Goal: Task Accomplishment & Management: Manage account settings

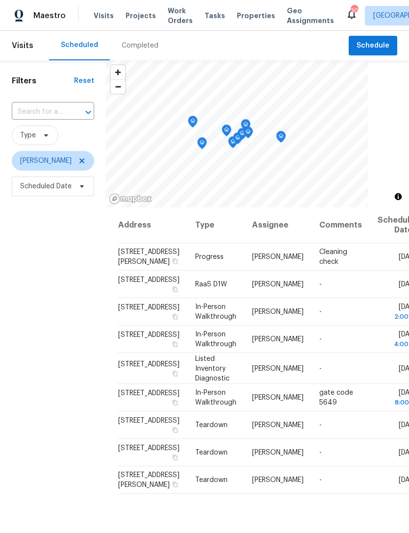
scroll to position [111, 0]
click at [0, 0] on span at bounding box center [0, 0] width 0 height 0
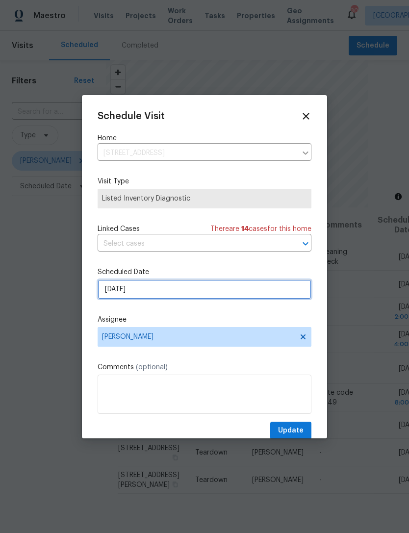
click at [161, 291] on input "10/2/2025" at bounding box center [205, 289] width 214 height 20
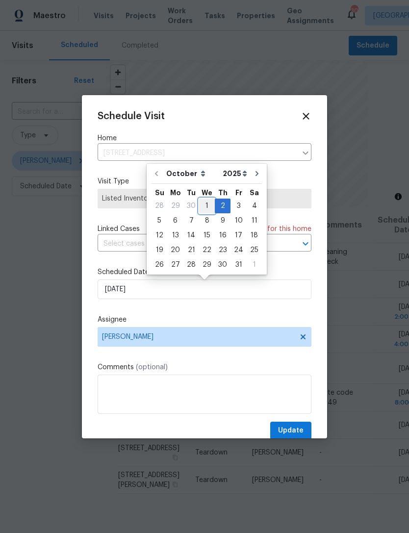
click at [207, 208] on div "1" at bounding box center [207, 206] width 16 height 14
type input "[DATE]"
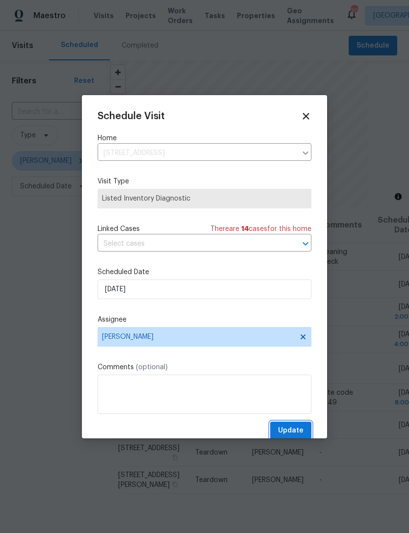
click at [299, 425] on button "Update" at bounding box center [290, 431] width 41 height 18
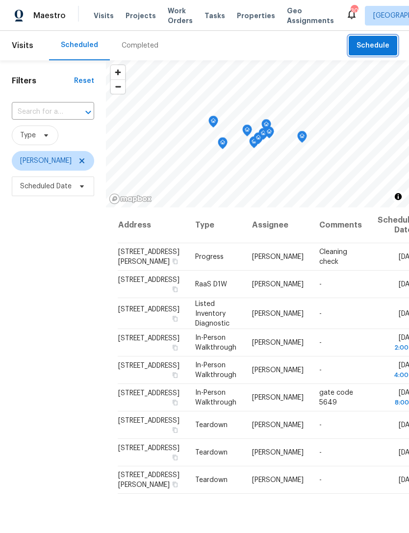
click at [377, 45] on span "Schedule" at bounding box center [372, 46] width 33 height 12
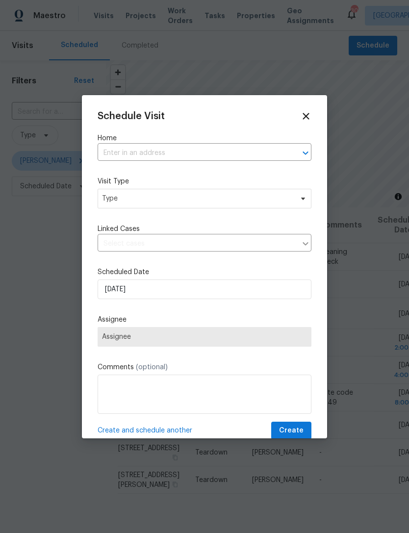
click at [171, 152] on input "text" at bounding box center [191, 153] width 186 height 15
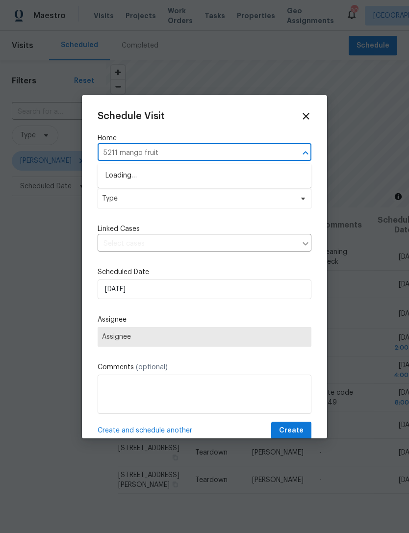
type input "5211 mango fruit"
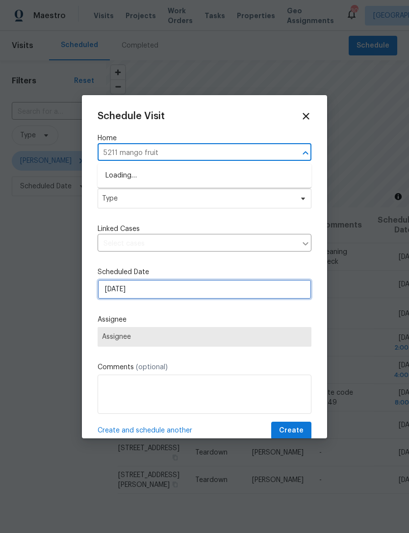
click at [272, 296] on input "10/1/2025" at bounding box center [205, 289] width 214 height 20
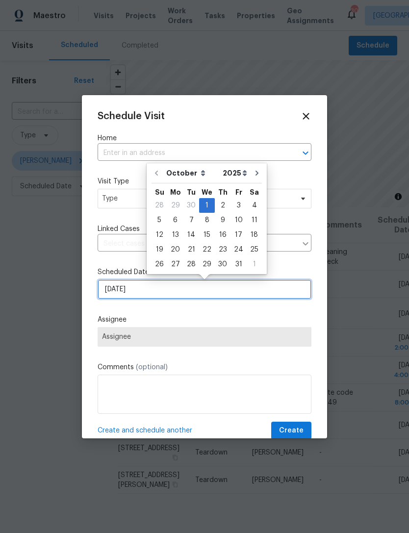
click at [269, 288] on input "10/1/2025" at bounding box center [205, 289] width 214 height 20
click at [295, 148] on div at bounding box center [298, 153] width 25 height 14
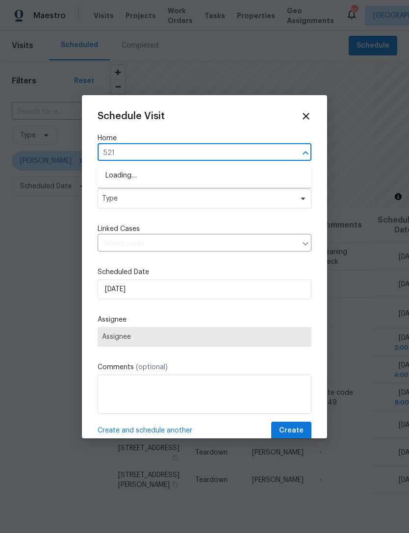
type input "5211"
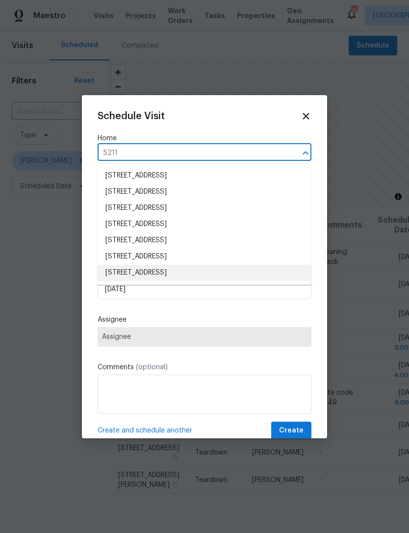
click at [227, 272] on li "5211 Mango Fruit St, Seffner, FL 33584" at bounding box center [205, 273] width 214 height 16
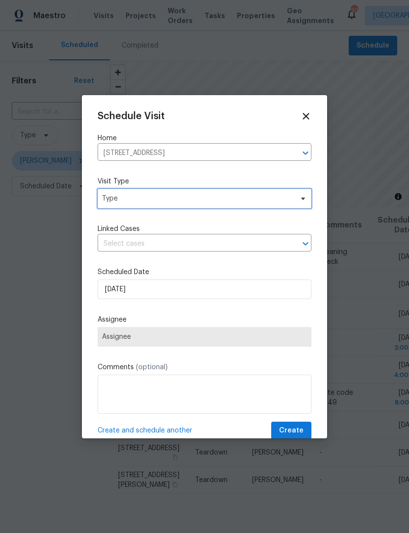
click at [219, 201] on span "Type" at bounding box center [197, 199] width 191 height 10
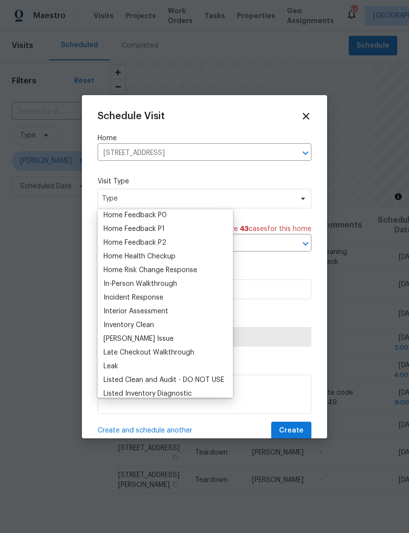
scroll to position [305, 0]
click at [179, 254] on div "Home Health Checkup" at bounding box center [165, 256] width 129 height 14
click at [164, 260] on div "Home Health Checkup" at bounding box center [139, 256] width 72 height 10
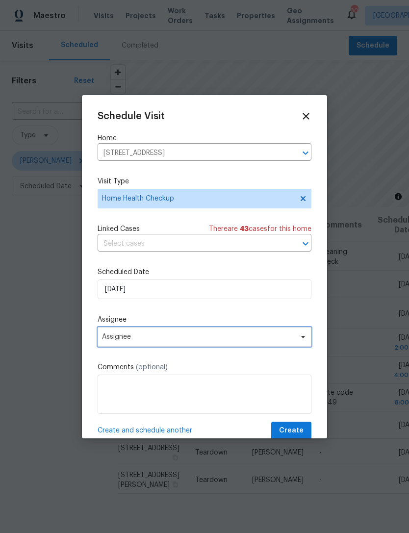
click at [186, 344] on span "Assignee" at bounding box center [205, 337] width 214 height 20
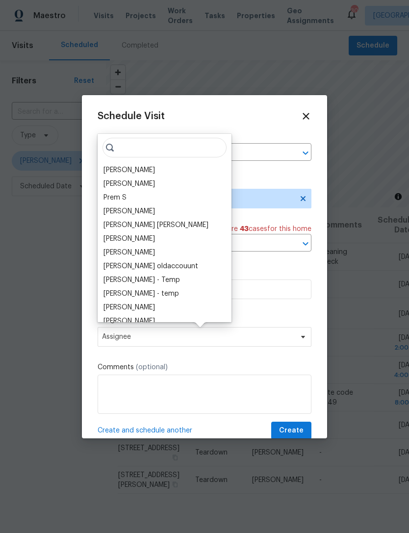
click at [137, 172] on div "[PERSON_NAME]" at bounding box center [128, 170] width 51 height 10
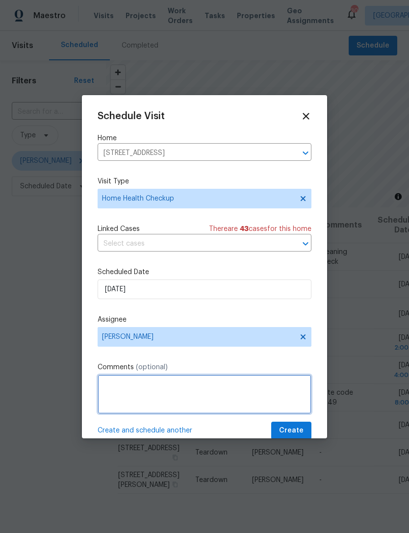
click at [245, 394] on textarea at bounding box center [205, 394] width 214 height 39
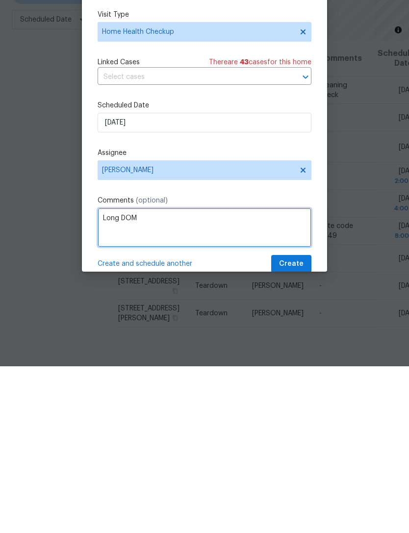
type textarea "Long DOM"
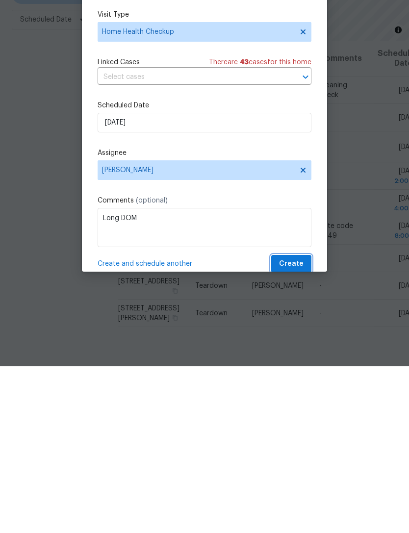
click at [301, 425] on span "Create" at bounding box center [291, 431] width 25 height 12
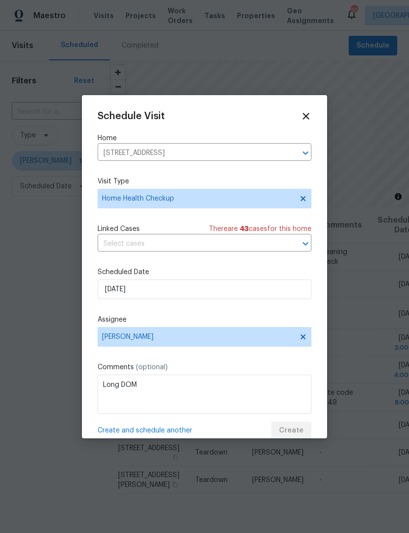
scroll to position [0, 0]
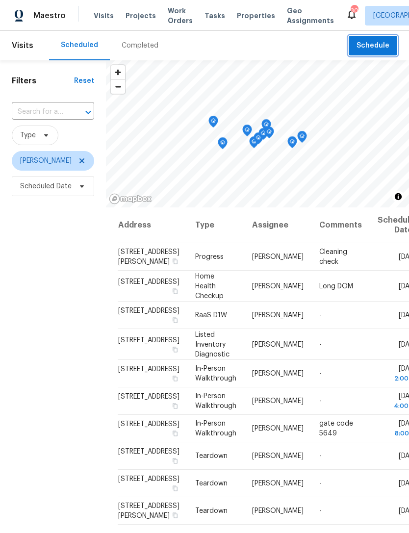
click at [377, 45] on span "Schedule" at bounding box center [372, 46] width 33 height 12
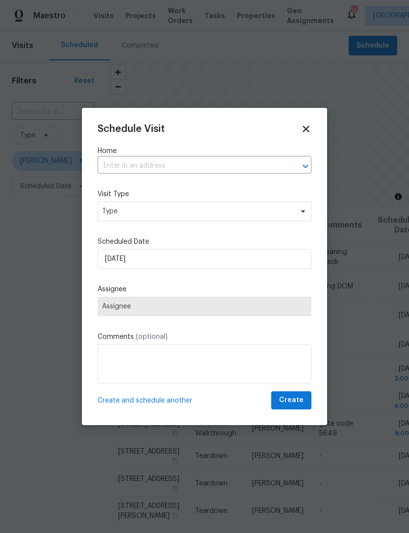
click at [241, 160] on input "text" at bounding box center [191, 165] width 186 height 15
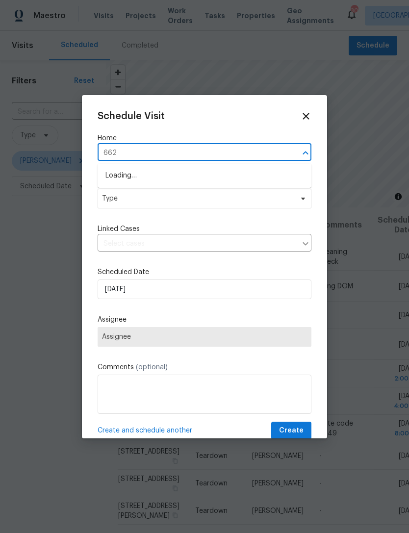
type input "6623"
click at [243, 192] on li "[STREET_ADDRESS]" at bounding box center [205, 192] width 214 height 16
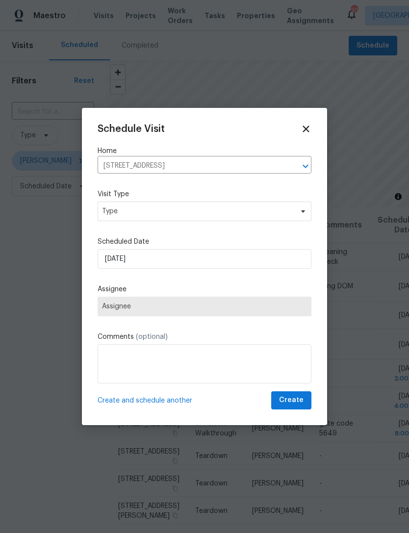
click at [216, 199] on label "Visit Type" at bounding box center [205, 194] width 214 height 10
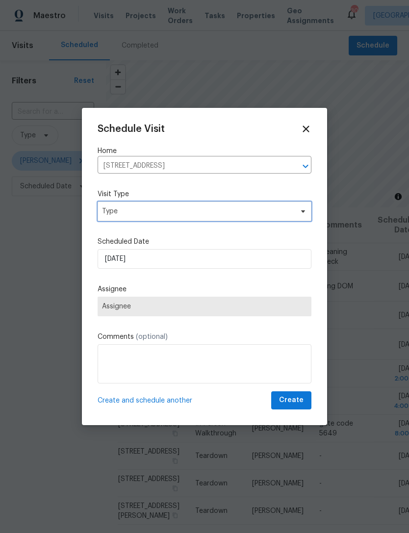
click at [217, 211] on span "Type" at bounding box center [197, 211] width 191 height 10
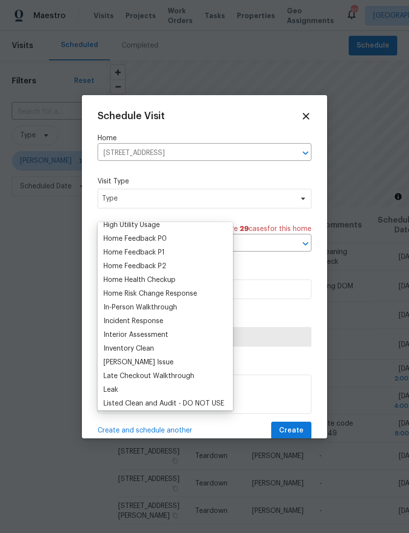
scroll to position [291, 0]
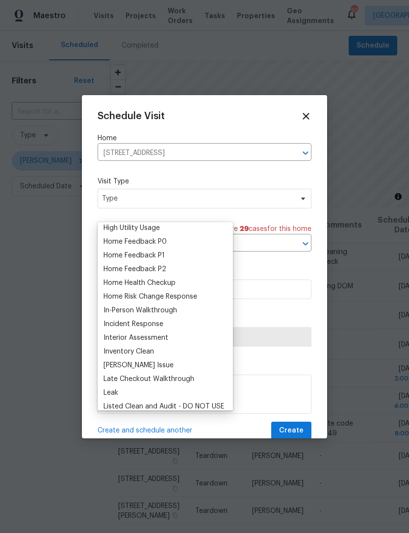
click at [165, 284] on div "Home Health Checkup" at bounding box center [139, 283] width 72 height 10
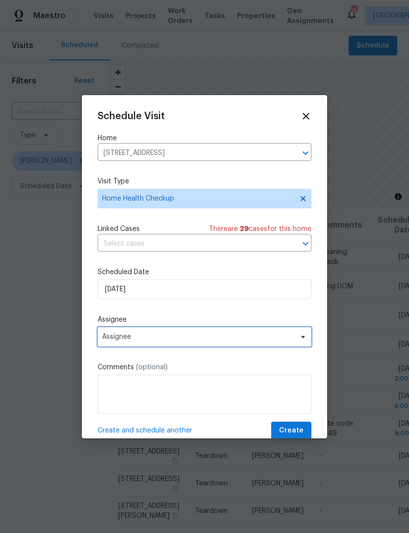
click at [191, 338] on span "Assignee" at bounding box center [198, 337] width 192 height 8
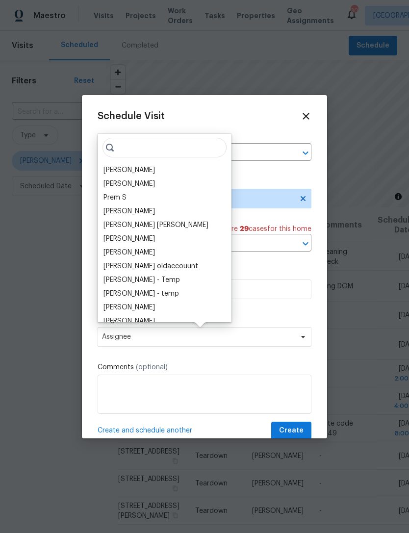
click at [142, 171] on div "[PERSON_NAME]" at bounding box center [128, 170] width 51 height 10
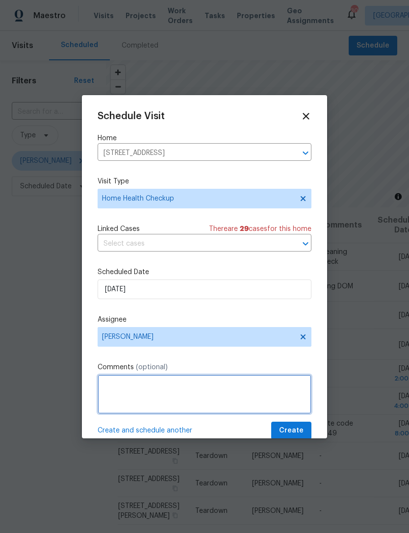
click at [193, 393] on textarea at bounding box center [205, 394] width 214 height 39
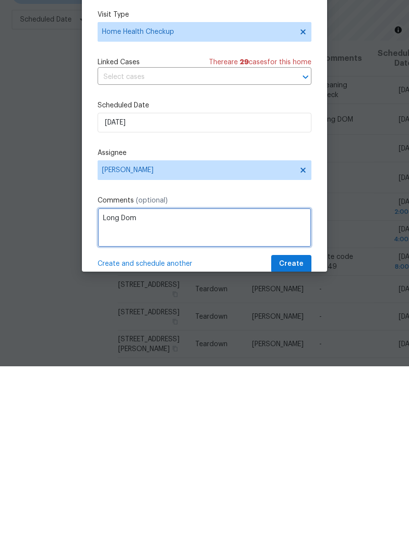
type textarea "Long Dom"
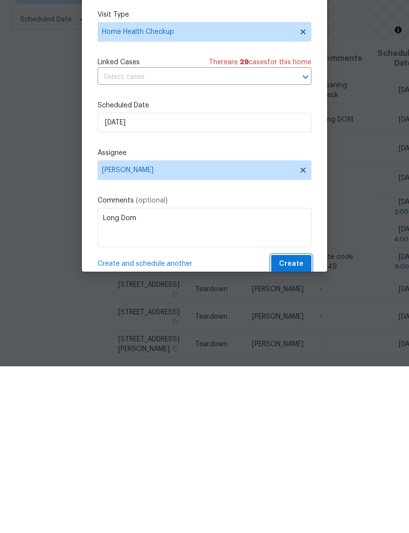
click at [296, 425] on span "Create" at bounding box center [291, 431] width 25 height 12
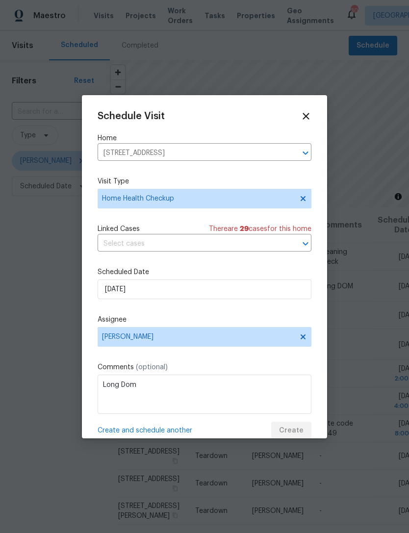
scroll to position [0, 0]
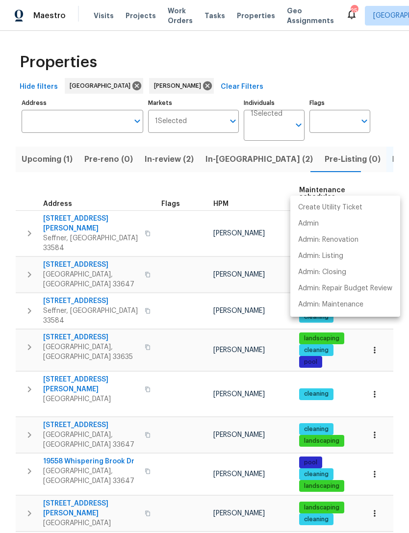
scroll to position [249, 0]
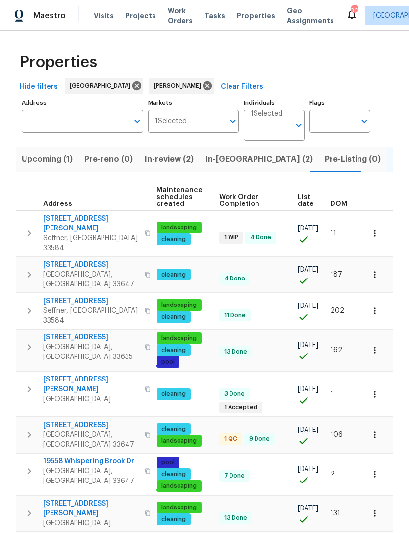
scroll to position [0, 143]
click at [340, 203] on span "DOM" at bounding box center [338, 204] width 17 height 7
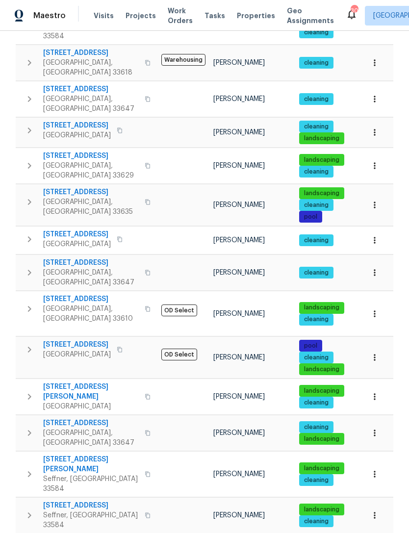
scroll to position [31, 0]
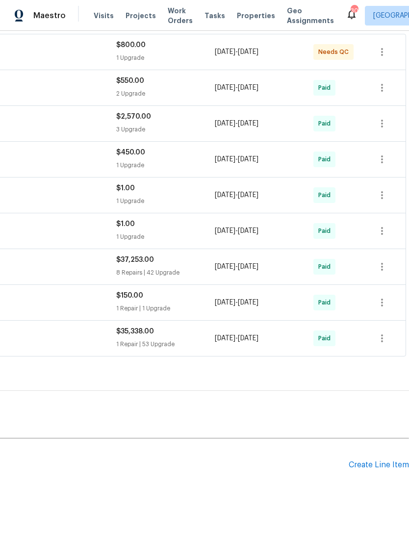
scroll to position [265, 145]
click at [363, 476] on div "Pending Line Items Create Line Item" at bounding box center [132, 465] width 554 height 46
click at [368, 457] on div "Pending Line Items Create Line Item" at bounding box center [132, 465] width 554 height 46
click at [368, 463] on div "Create Line Item" at bounding box center [379, 464] width 60 height 9
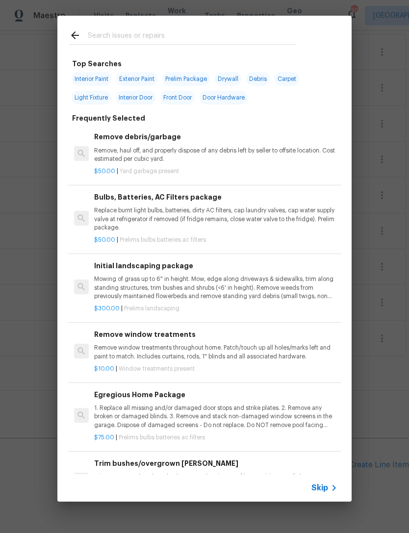
click at [144, 39] on input "text" at bounding box center [192, 36] width 208 height 15
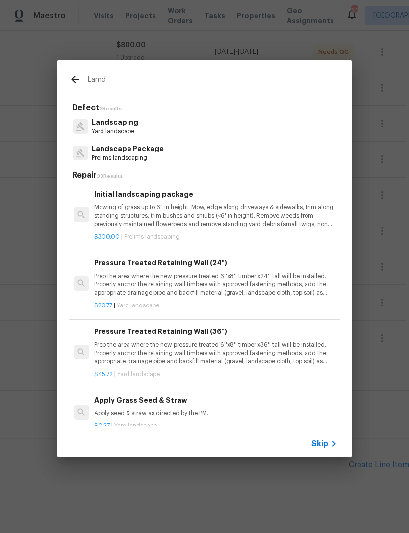
type input "Lamd"
click at [275, 121] on div "Landscaping Yard landscape" at bounding box center [204, 126] width 271 height 26
click at [275, 120] on div "Landscaping Yard landscape" at bounding box center [204, 126] width 271 height 26
click at [119, 124] on p "Landscaping" at bounding box center [115, 122] width 47 height 10
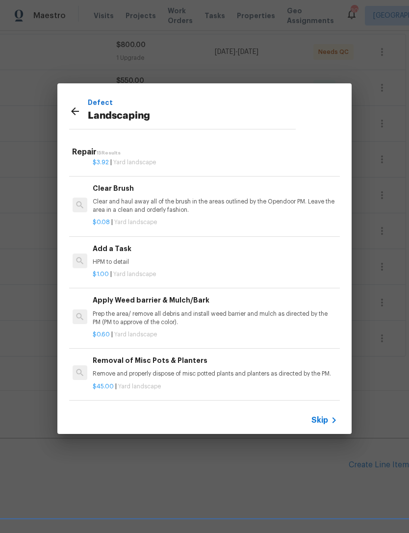
scroll to position [447, 1]
click at [237, 214] on div "$0.08 | Yard landscape" at bounding box center [214, 220] width 243 height 12
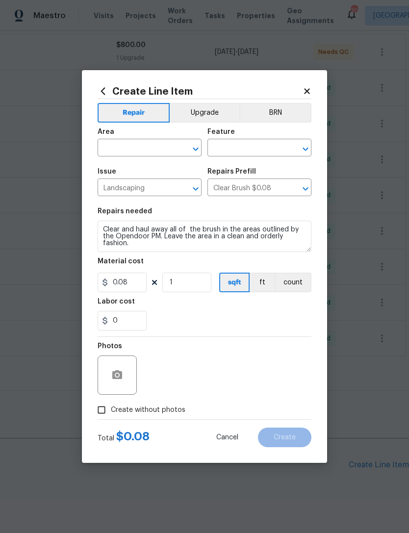
click at [163, 147] on input "text" at bounding box center [136, 148] width 76 height 15
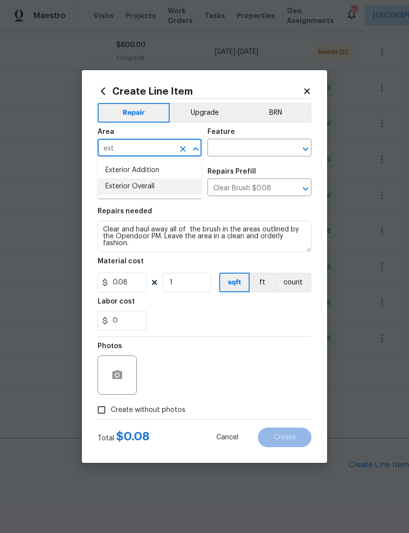
click at [176, 183] on li "Exterior Overall" at bounding box center [150, 186] width 104 height 16
type input "Exterior Overall"
click at [256, 156] on div "Area Exterior Overall ​ Feature ​" at bounding box center [205, 143] width 214 height 40
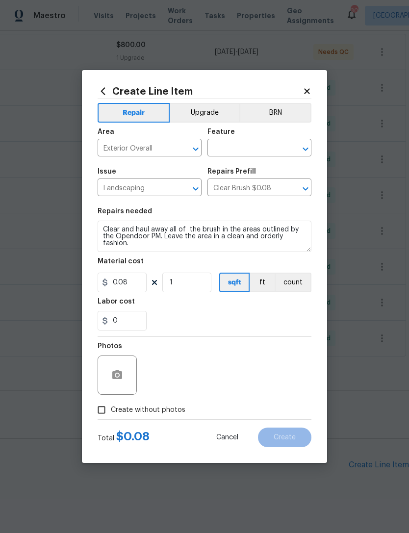
click at [254, 150] on input "text" at bounding box center [245, 148] width 76 height 15
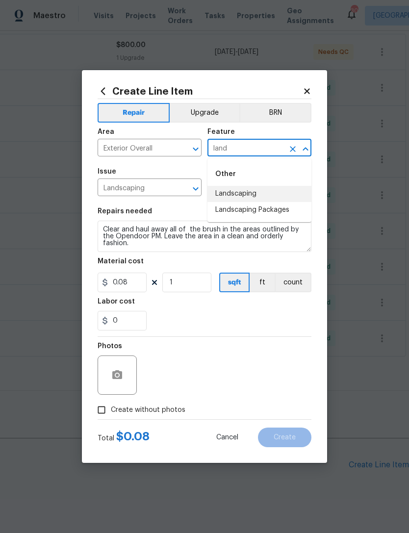
click at [280, 187] on li "Landscaping" at bounding box center [259, 194] width 104 height 16
type input "Landscaping"
click at [280, 186] on input "Clear Brush $0.08" at bounding box center [245, 188] width 76 height 15
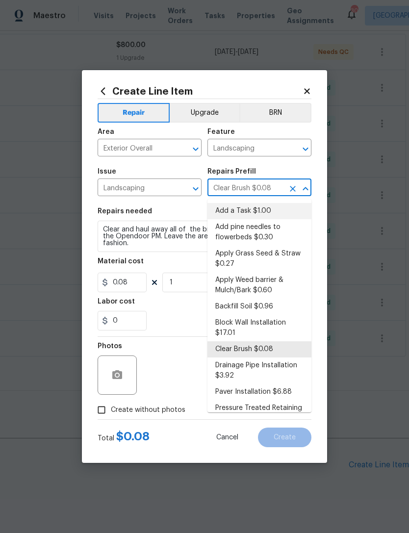
click at [269, 211] on li "Add a Task $1.00" at bounding box center [259, 211] width 104 height 16
type input "Add a Task $1.00"
type textarea "HPM to detail"
type input "1"
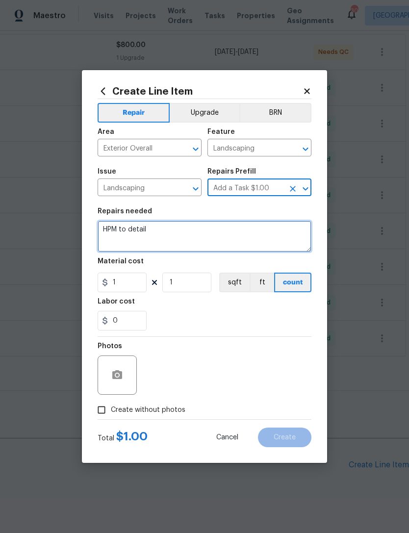
click at [262, 235] on textarea "HPM to detail" at bounding box center [205, 236] width 214 height 31
type textarea "H"
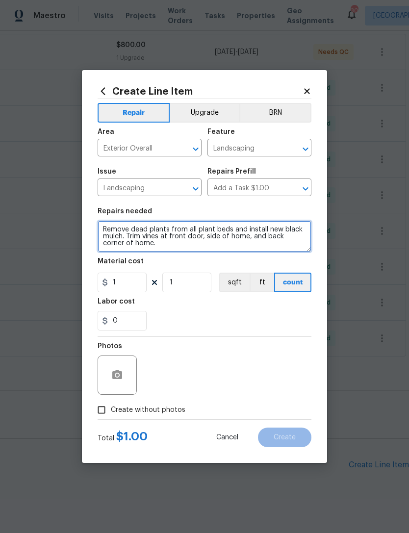
click at [145, 233] on textarea "Remove dead plants from all plant beds and install new black mulch. Trim vines …" at bounding box center [205, 236] width 214 height 31
click at [140, 235] on textarea "Remove dead plant's from all plant beds and install new black mulch. Trim vines…" at bounding box center [205, 236] width 214 height 31
type textarea "Remove dead plant's from all plant beds and install new black mulch. Trim/remov…"
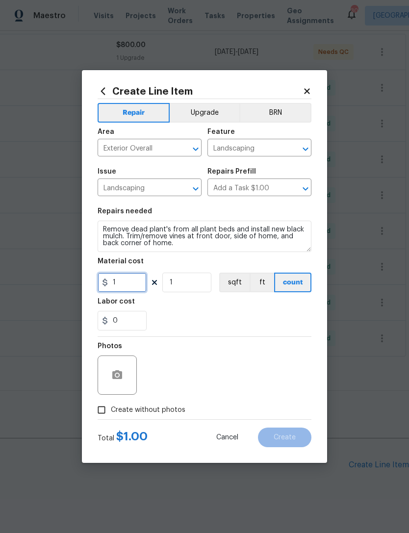
click at [126, 282] on input "1" at bounding box center [122, 283] width 49 height 20
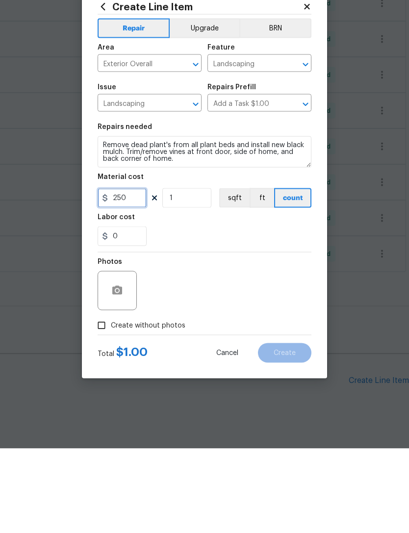
type input "250"
click at [127, 363] on button "button" at bounding box center [117, 375] width 24 height 24
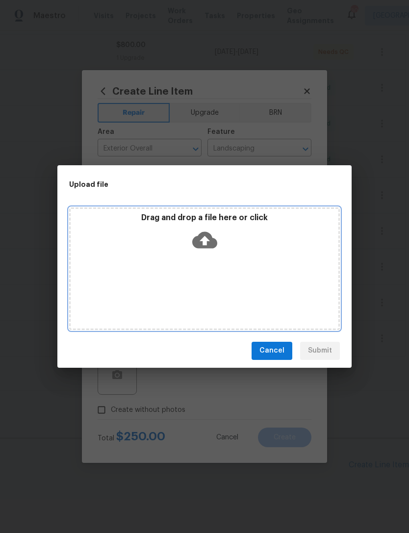
click at [200, 237] on icon at bounding box center [204, 239] width 25 height 17
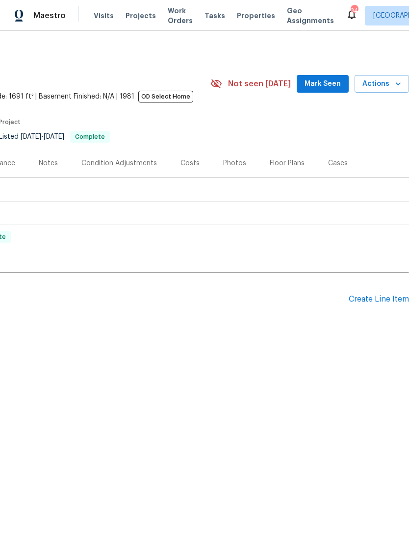
click at [354, 302] on div "Create Line Item" at bounding box center [379, 299] width 60 height 9
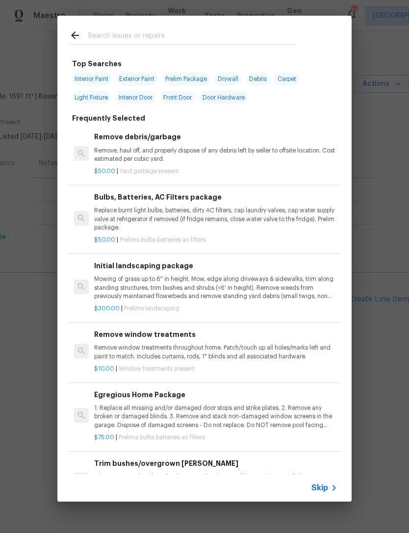
scroll to position [0, 145]
click at [103, 34] on input "text" at bounding box center [192, 36] width 208 height 15
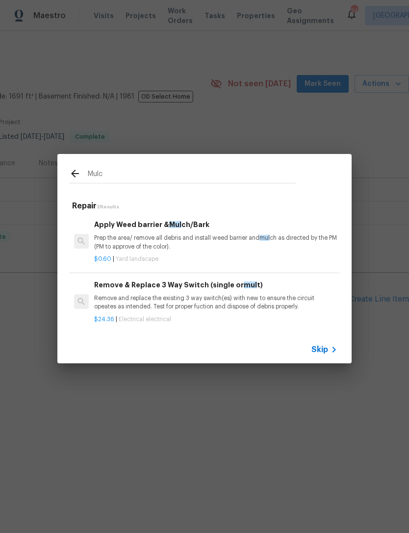
type input "Mulch"
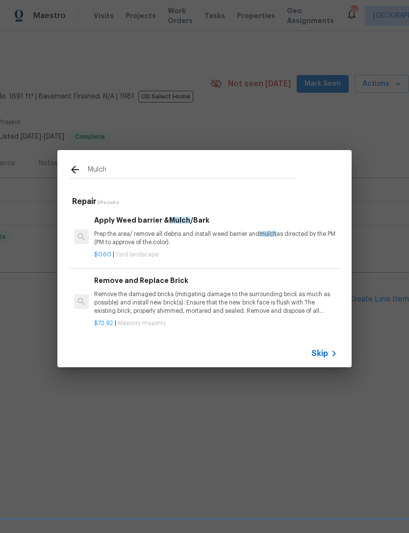
click at [121, 238] on p "Prep the area/ remove all debris and install weed barrier and mulch as directed…" at bounding box center [215, 238] width 243 height 17
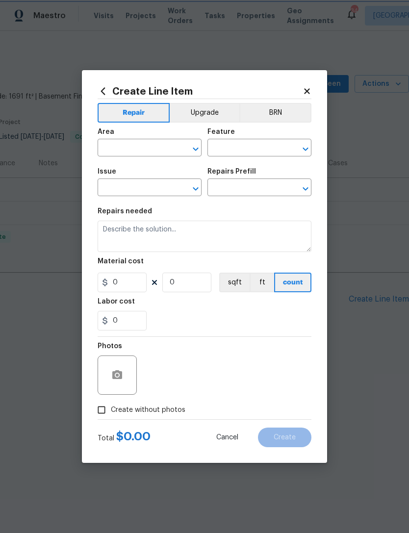
type input "Landscaping"
type textarea "Prep the area/ remove all debris and install weed barrier and mulch as directed…"
type input "1"
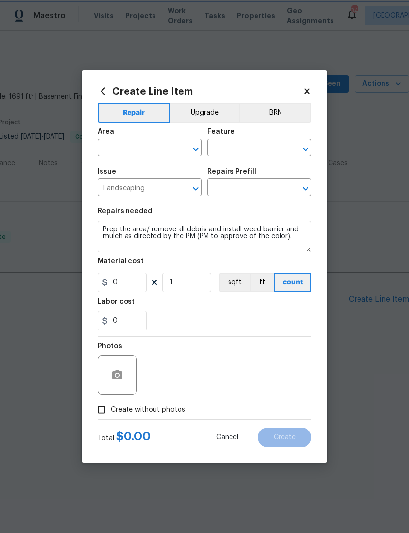
type input "Apply Weed barrier & Mulch/Bark $0.60"
type input "0.6"
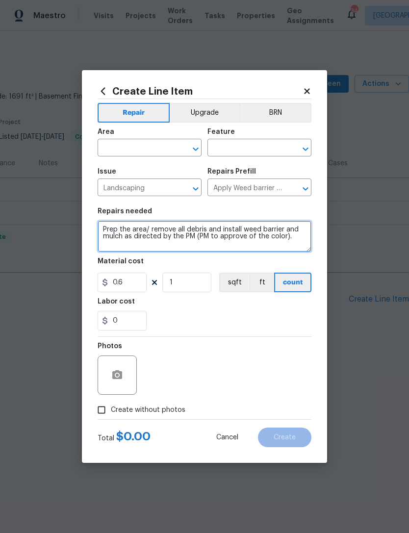
click at [142, 242] on textarea "Prep the area/ remove all debris and install weed barrier and mulch as directed…" at bounding box center [205, 236] width 214 height 31
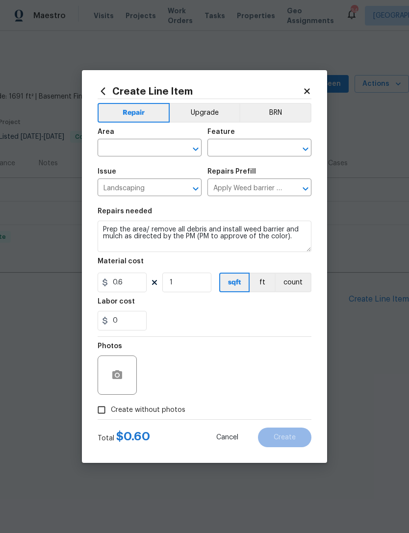
click at [121, 149] on input "text" at bounding box center [136, 148] width 76 height 15
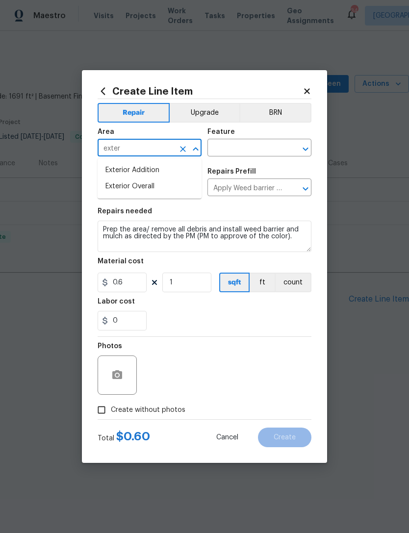
click at [128, 179] on li "Exterior Overall" at bounding box center [150, 186] width 104 height 16
type input "Exterior Overall"
click at [222, 148] on input "text" at bounding box center [245, 148] width 76 height 15
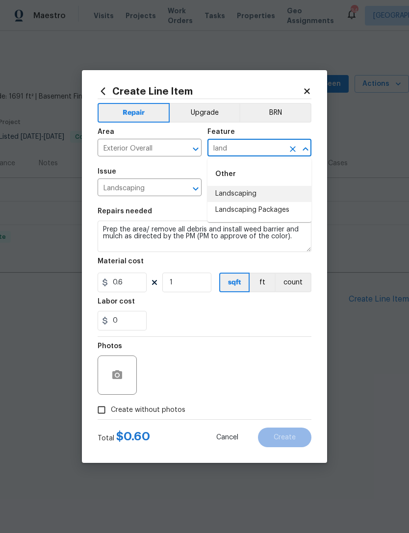
click at [231, 195] on li "Landscaping" at bounding box center [259, 194] width 104 height 16
type input "Landscaping"
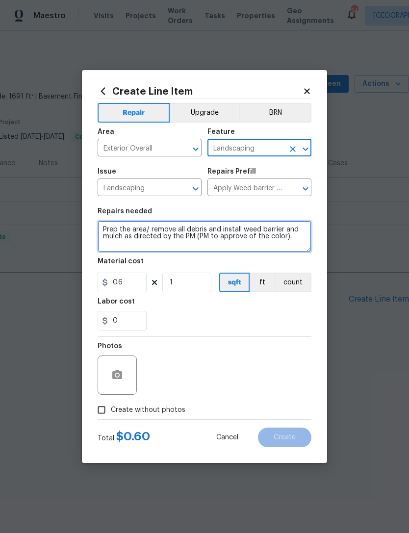
click at [287, 235] on textarea "Prep the area/ remove all debris and install weed barrier and mulch as directed…" at bounding box center [205, 236] width 214 height 31
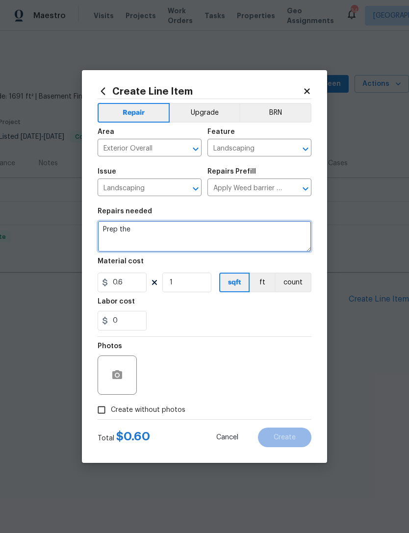
type textarea "Prep"
type textarea "Add fresh black mulch to front plant beds"
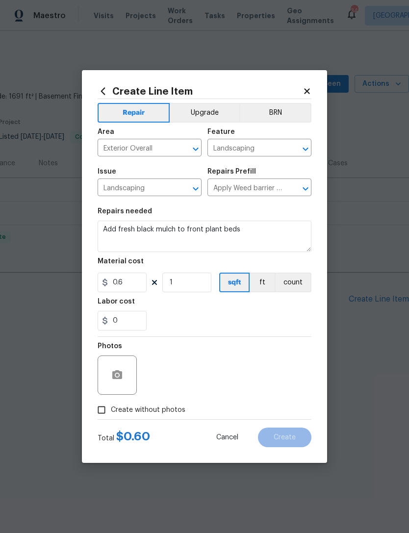
click at [118, 342] on div "Photos" at bounding box center [118, 369] width 41 height 64
click at [123, 374] on button "button" at bounding box center [117, 375] width 24 height 24
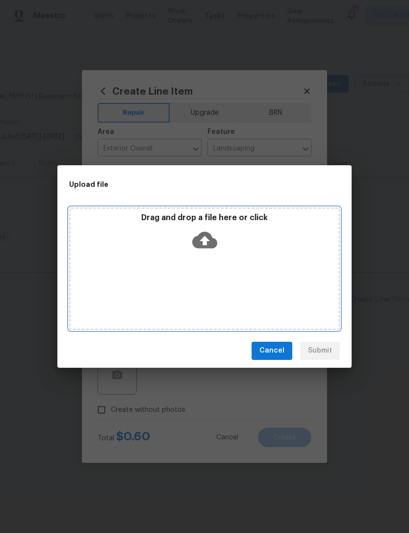
click at [193, 218] on p "Drag and drop a file here or click" at bounding box center [205, 218] width 268 height 10
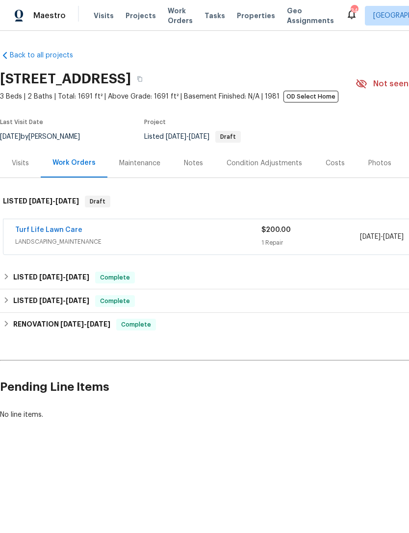
click at [45, 233] on link "Turf Life Lawn Care" at bounding box center [48, 230] width 67 height 7
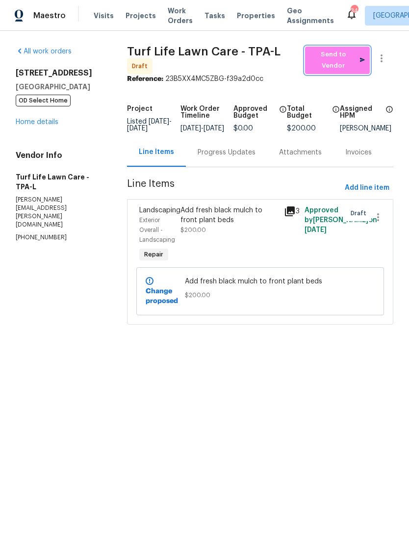
click at [326, 63] on span "Send to Vendor" at bounding box center [337, 60] width 55 height 23
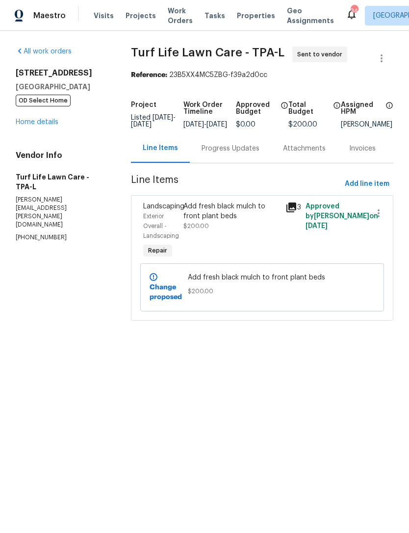
click at [28, 131] on div "All work orders [STREET_ADDRESS] OD Select Home Home details Vendor Info Turf L…" at bounding box center [62, 144] width 92 height 195
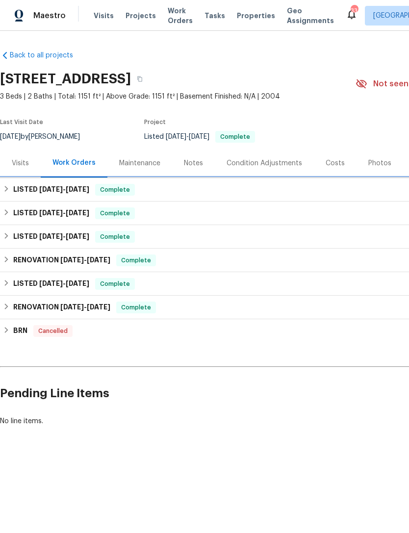
click at [369, 196] on div "LISTED 6/11/25 - 6/16/25 Complete" at bounding box center [277, 190] width 554 height 24
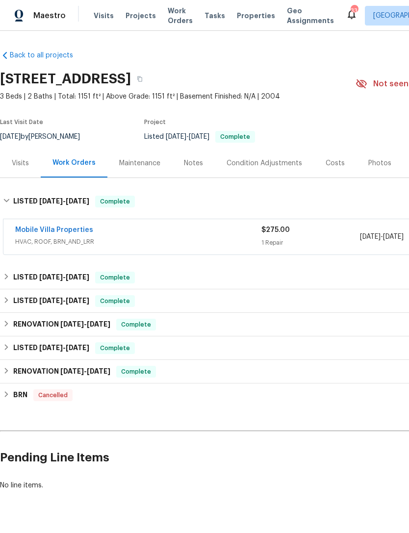
click at [38, 227] on link "Mobile Villa Properties" at bounding box center [54, 230] width 78 height 7
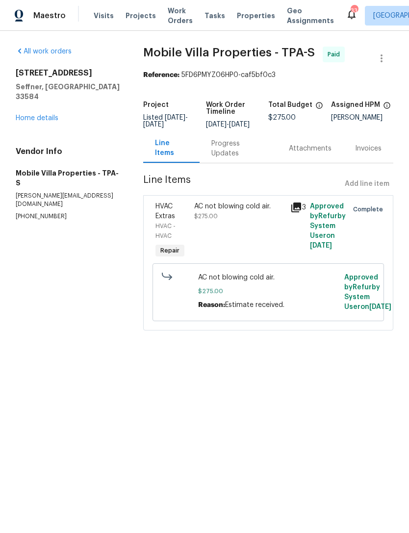
click at [35, 115] on link "Home details" at bounding box center [37, 118] width 43 height 7
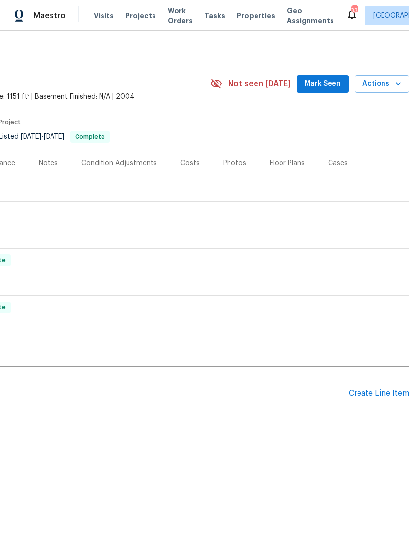
scroll to position [0, 145]
click at [391, 391] on div "Create Line Item" at bounding box center [379, 393] width 60 height 9
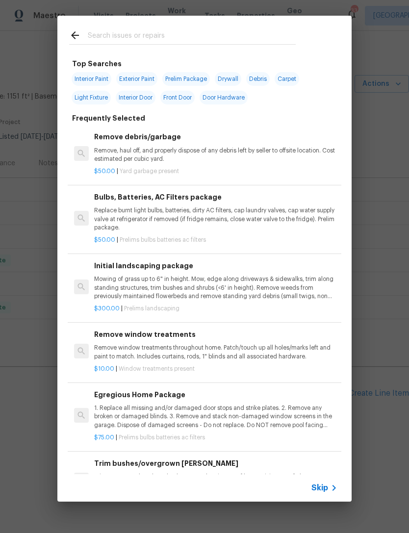
click at [101, 43] on input "text" at bounding box center [192, 36] width 208 height 15
type input "Mulch"
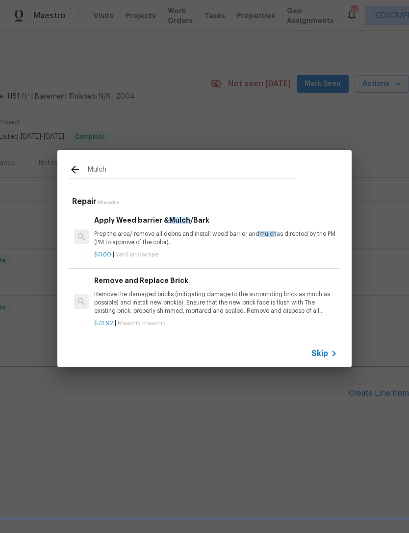
click at [120, 236] on p "Prep the area/ remove all debris and install weed barrier and mulch as directed…" at bounding box center [215, 238] width 243 height 17
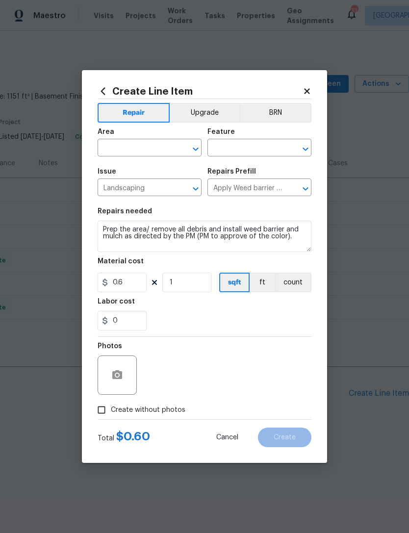
click at [120, 150] on input "text" at bounding box center [136, 148] width 76 height 15
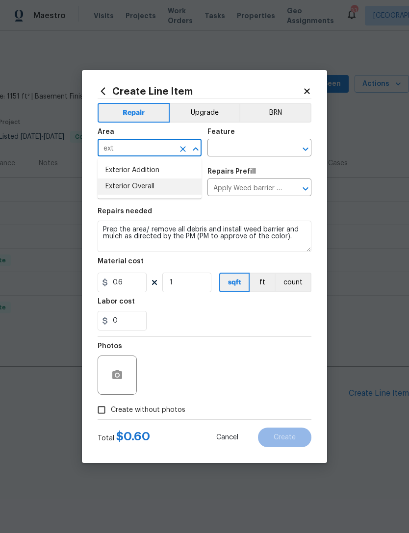
click at [123, 190] on li "Exterior Overall" at bounding box center [150, 186] width 104 height 16
type input "Exterior Overall"
click at [226, 141] on input "text" at bounding box center [245, 148] width 76 height 15
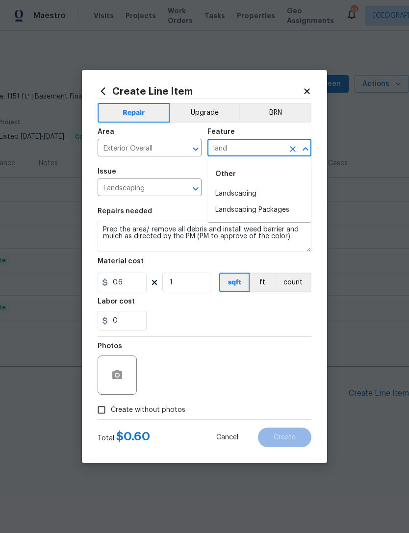
click at [230, 193] on li "Landscaping" at bounding box center [259, 194] width 104 height 16
type input "Landscaping"
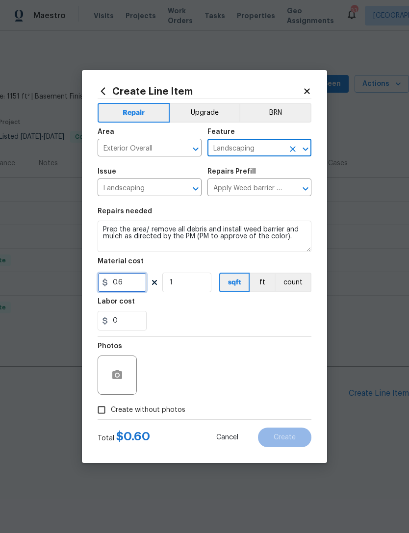
click at [128, 283] on input "0.6" at bounding box center [122, 283] width 49 height 20
type input "175"
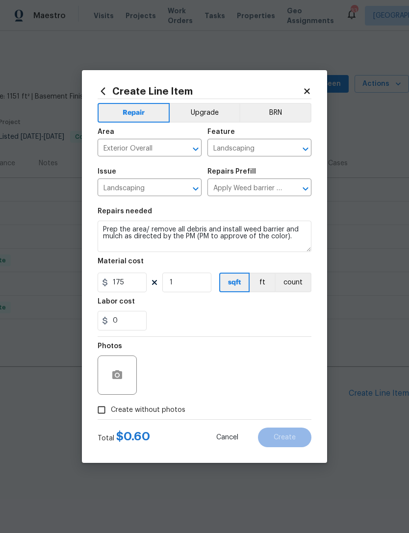
click at [197, 315] on div "0" at bounding box center [205, 321] width 214 height 20
click at [121, 387] on button "button" at bounding box center [117, 375] width 24 height 24
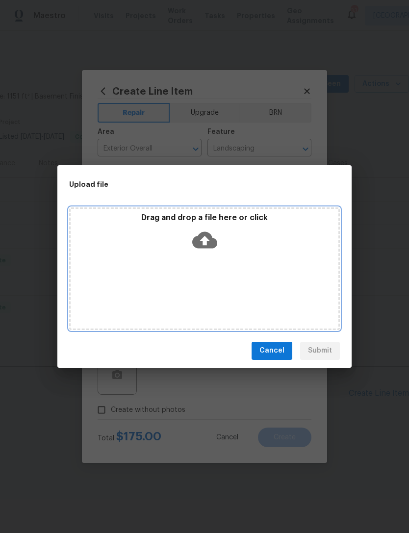
click at [173, 221] on p "Drag and drop a file here or click" at bounding box center [205, 218] width 268 height 10
click at [249, 255] on div "Drag and drop a file here or click" at bounding box center [205, 234] width 268 height 42
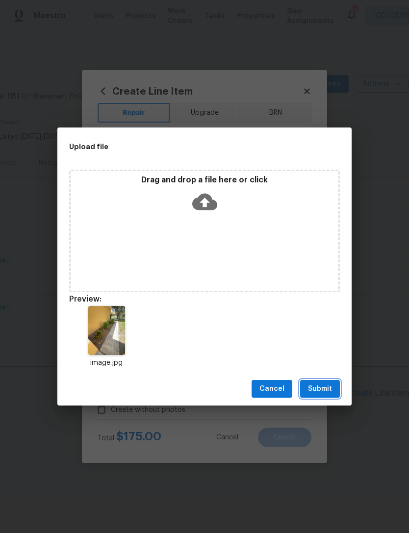
click at [330, 391] on span "Submit" at bounding box center [320, 389] width 24 height 12
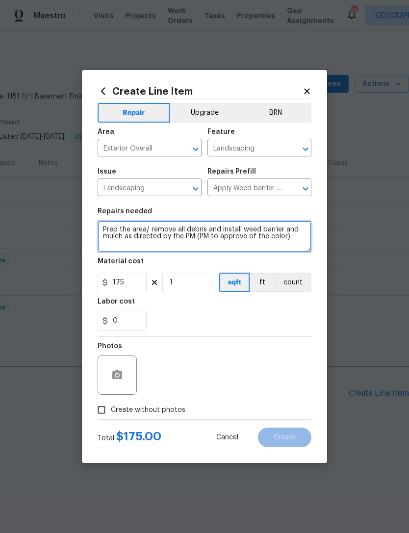
click at [300, 242] on textarea "Prep the area/ remove all debris and install weed barrier and mulch as directed…" at bounding box center [205, 236] width 214 height 31
type textarea "Prep"
type textarea "Add black mulch to front beds"
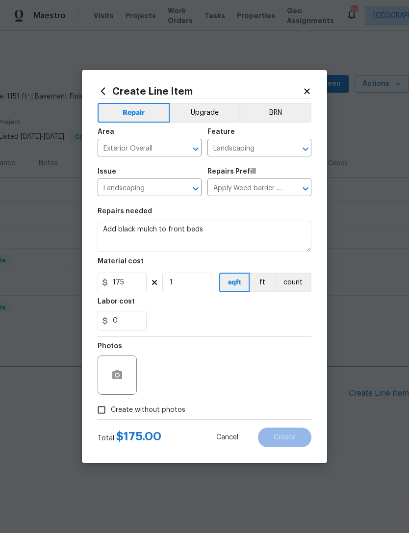
click at [189, 299] on section "Repairs needed Add black mulch to front beds Material cost 175 1 sqft ft count …" at bounding box center [205, 269] width 214 height 134
click at [120, 378] on icon "button" at bounding box center [117, 374] width 10 height 9
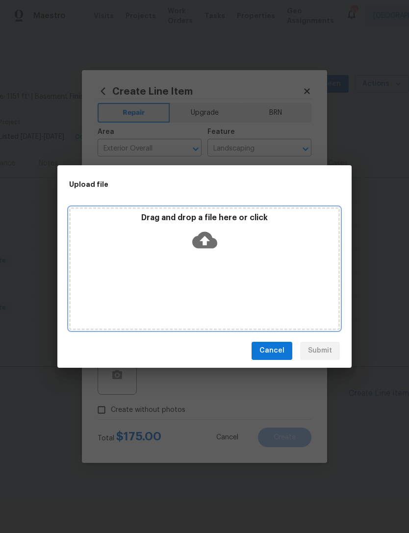
click at [208, 226] on div "Drag and drop a file here or click" at bounding box center [205, 234] width 268 height 42
click at [203, 247] on icon at bounding box center [204, 239] width 25 height 17
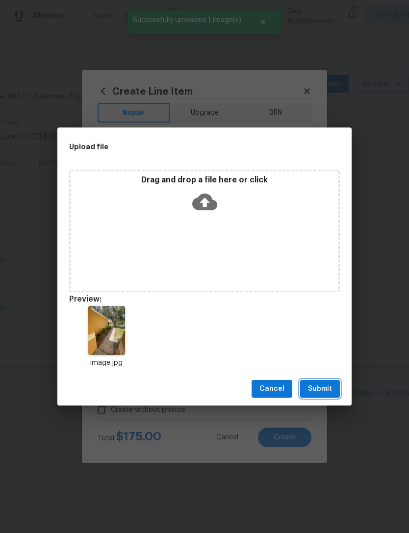
click at [331, 387] on span "Submit" at bounding box center [320, 389] width 24 height 12
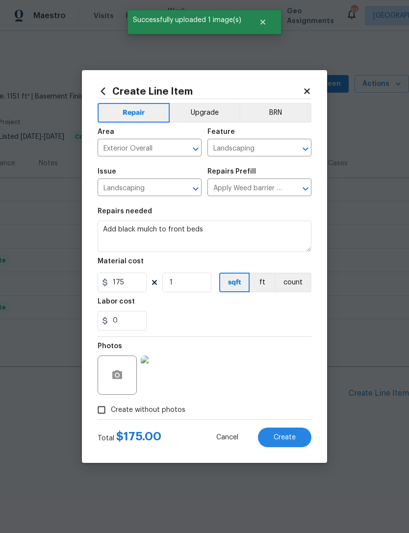
click at [295, 439] on span "Create" at bounding box center [285, 437] width 22 height 7
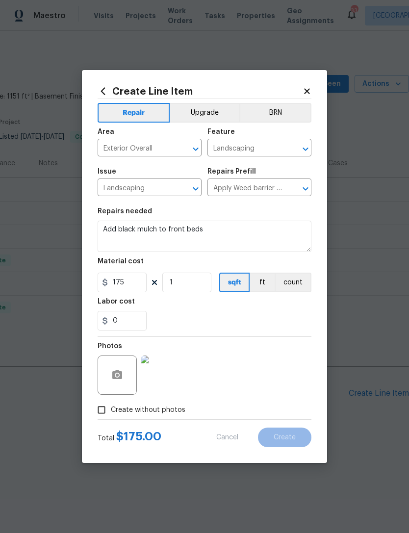
type input "0"
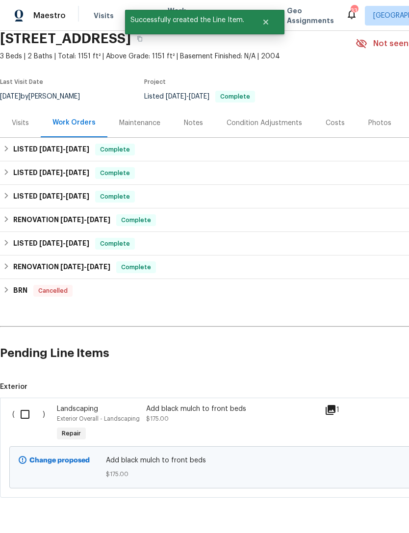
scroll to position [40, 0]
click at [26, 412] on input "checkbox" at bounding box center [29, 414] width 28 height 21
checkbox input "true"
click at [365, 505] on span "Create Work Order" at bounding box center [352, 509] width 65 height 12
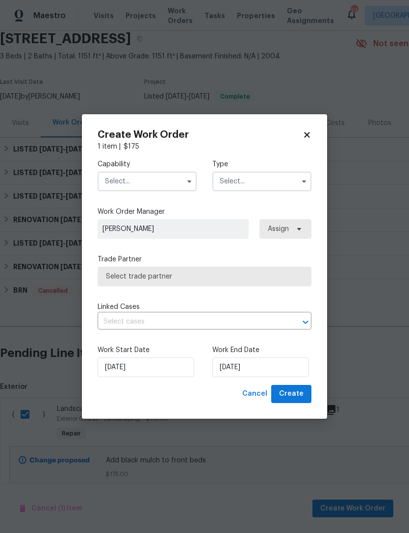
click at [181, 179] on input "text" at bounding box center [147, 182] width 99 height 20
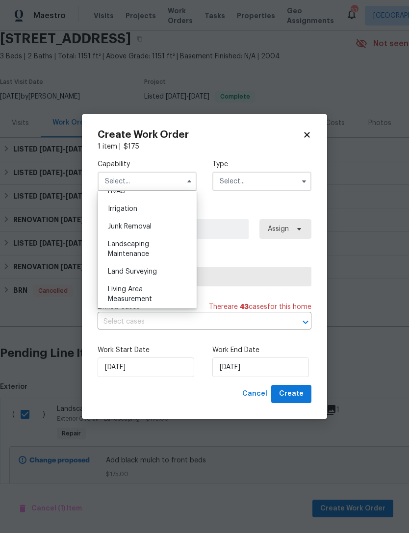
scroll to position [606, 0]
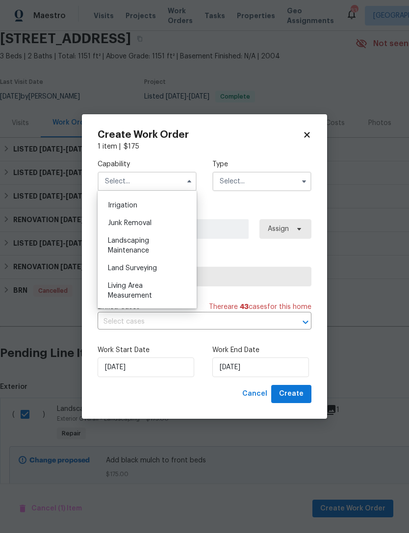
click at [121, 248] on span "Landscaping Maintenance" at bounding box center [128, 245] width 41 height 17
type input "Landscaping Maintenance"
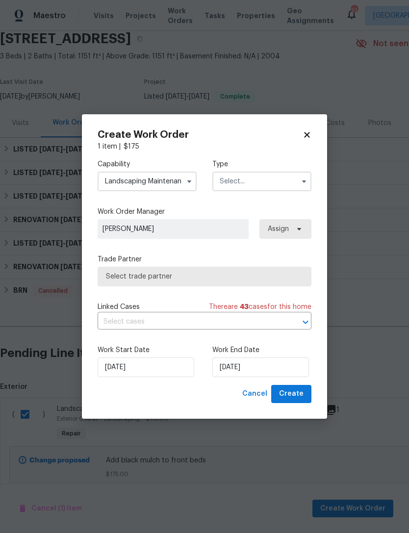
click at [238, 177] on input "text" at bounding box center [261, 182] width 99 height 20
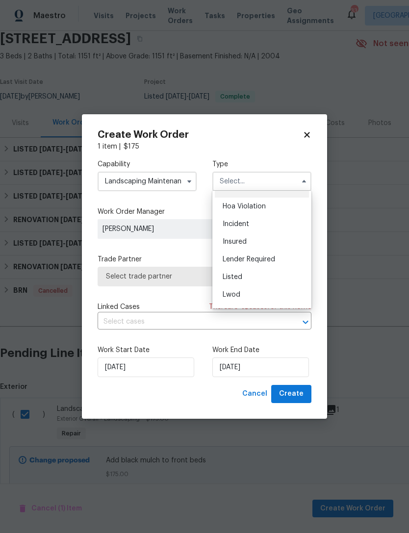
scroll to position [12, 0]
click at [230, 278] on span "Listed" at bounding box center [233, 278] width 20 height 7
type input "Listed"
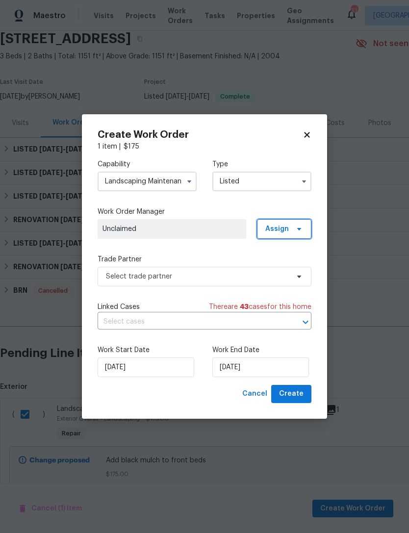
click at [279, 237] on span "Assign" at bounding box center [284, 229] width 54 height 20
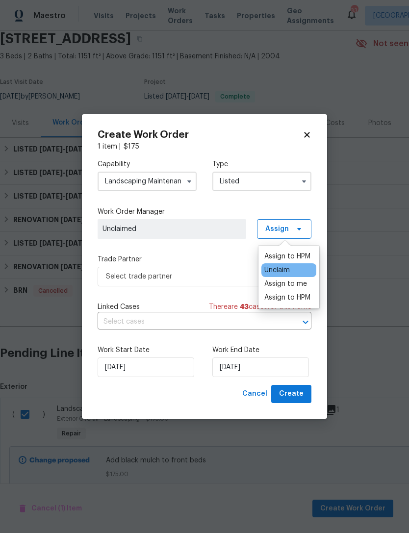
click at [271, 258] on div "Assign to HPM" at bounding box center [287, 257] width 46 height 10
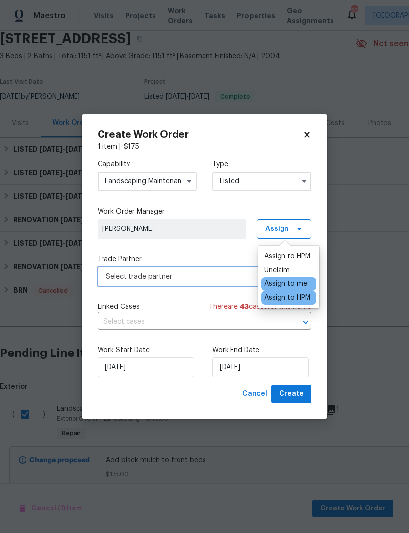
click at [113, 277] on span "Select trade partner" at bounding box center [197, 277] width 183 height 10
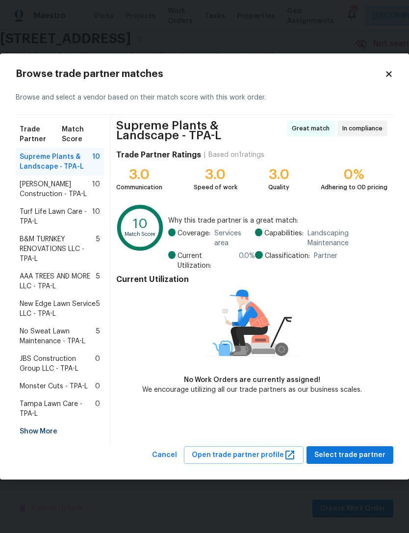
click at [53, 214] on span "Turf Life Lawn Care - TPA-L" at bounding box center [56, 217] width 73 height 20
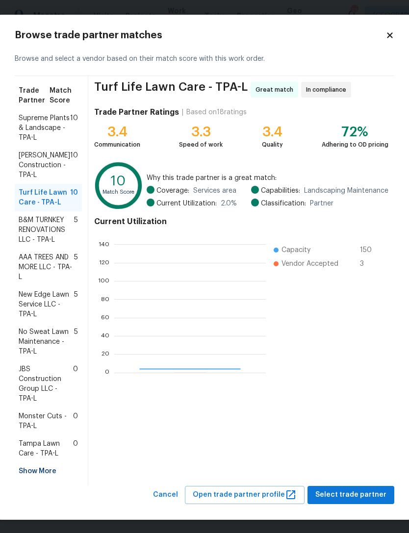
scroll to position [137, 152]
click at [379, 456] on div "Turf Life Lawn Care - TPA-L Great match In compliance Trade Partner Ratings | B…" at bounding box center [241, 281] width 306 height 410
click at [370, 504] on button "Select trade partner" at bounding box center [350, 495] width 87 height 18
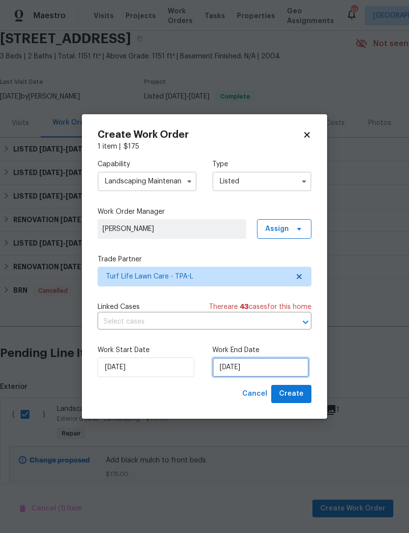
click at [267, 371] on input "[DATE]" at bounding box center [260, 367] width 97 height 20
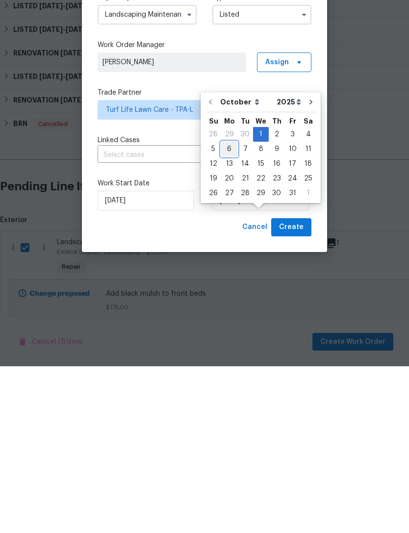
click at [231, 309] on div "6" at bounding box center [229, 316] width 16 height 14
type input "[DATE]"
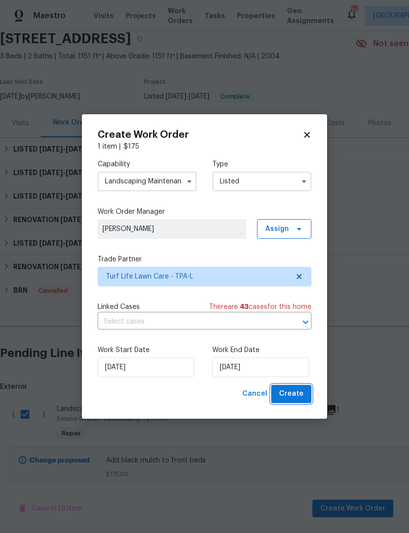
click at [303, 398] on span "Create" at bounding box center [291, 394] width 25 height 12
checkbox input "false"
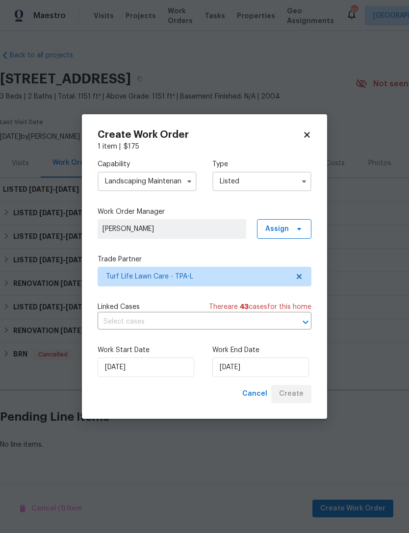
scroll to position [0, 0]
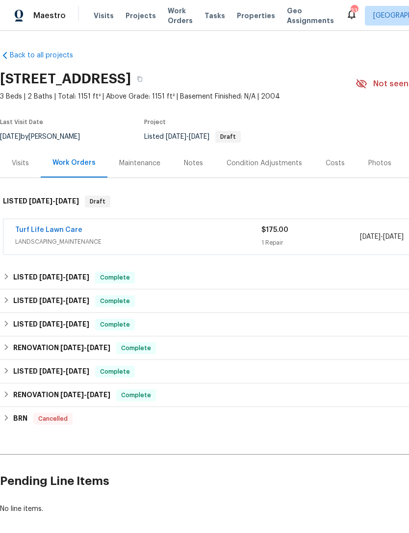
click at [29, 230] on link "Turf Life Lawn Care" at bounding box center [48, 230] width 67 height 7
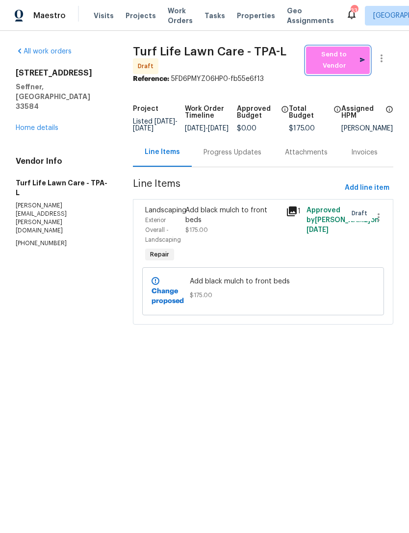
click at [339, 69] on span "Send to Vendor" at bounding box center [338, 60] width 54 height 23
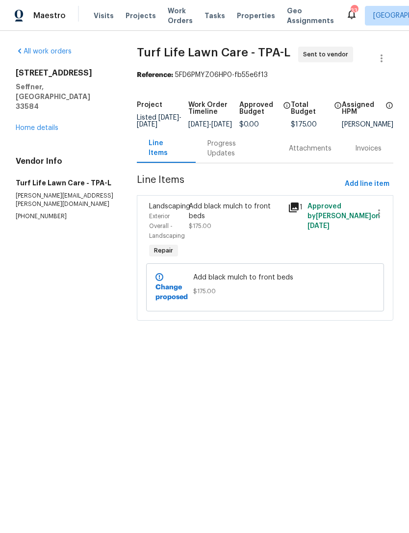
click at [24, 125] on link "Home details" at bounding box center [37, 128] width 43 height 7
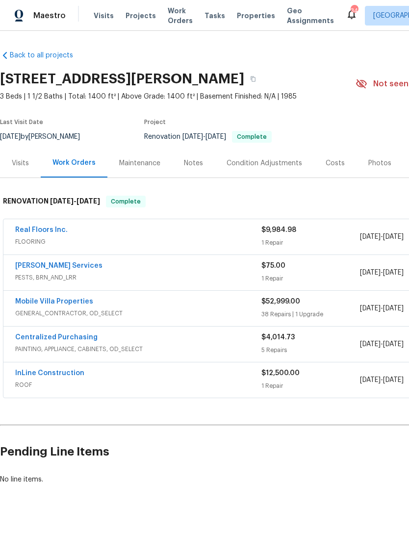
click at [46, 238] on span "FLOORING" at bounding box center [138, 242] width 246 height 10
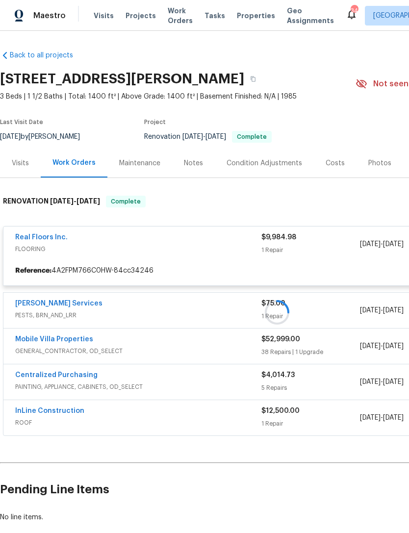
click at [51, 234] on div at bounding box center [277, 312] width 554 height 253
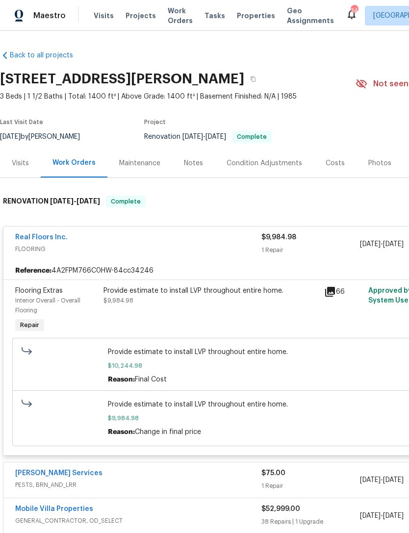
click at [269, 418] on span "$9,984.98" at bounding box center [277, 418] width 339 height 10
click at [207, 300] on div "Provide estimate to install LVP throughout entire home. $9,984.98" at bounding box center [210, 296] width 215 height 20
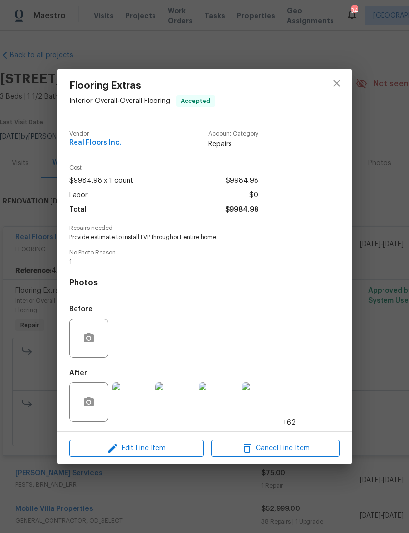
click at [382, 135] on div "Flooring Extras Interior Overall - Overall Flooring Accepted Vendor Real Floors…" at bounding box center [204, 266] width 409 height 533
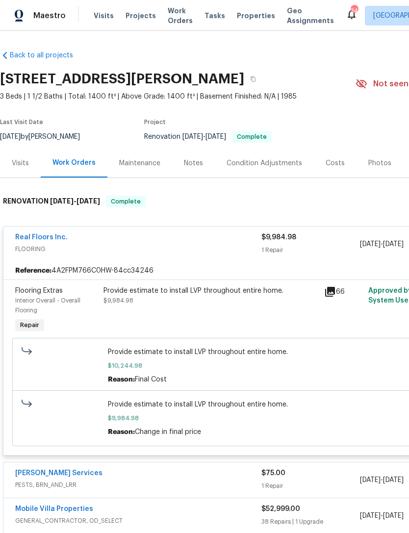
click at [168, 250] on span "FLOORING" at bounding box center [138, 249] width 246 height 10
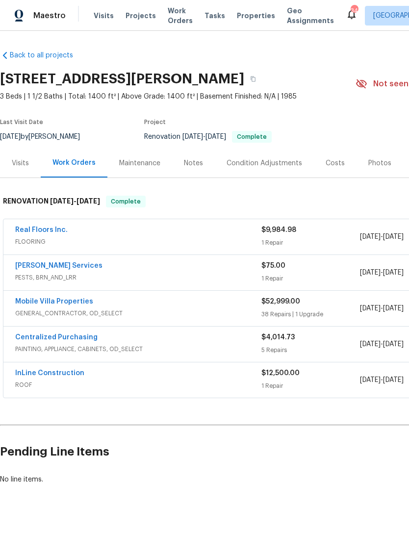
click at [55, 230] on link "Real Floors Inc." at bounding box center [41, 230] width 52 height 7
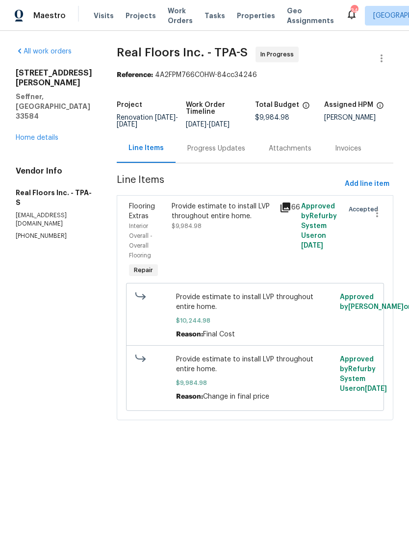
click at [224, 158] on div "Progress Updates" at bounding box center [216, 148] width 81 height 29
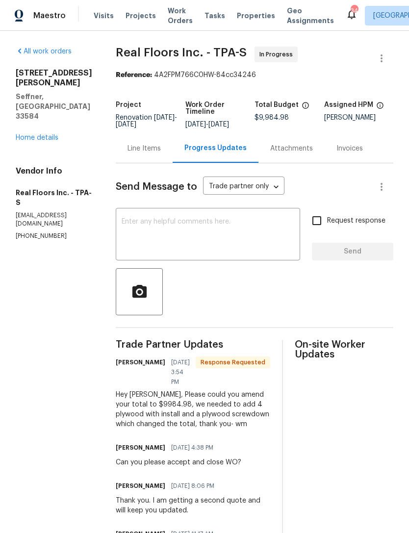
click at [243, 212] on div "x ​" at bounding box center [208, 235] width 184 height 50
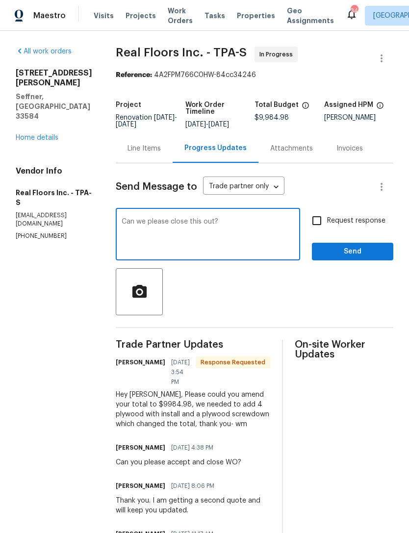
type textarea "Can we please close this out?"
click at [327, 221] on input "Request response" at bounding box center [316, 220] width 21 height 21
checkbox input "true"
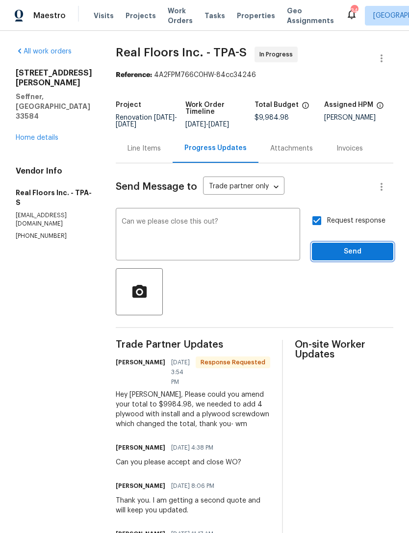
click at [351, 250] on span "Send" at bounding box center [353, 252] width 66 height 12
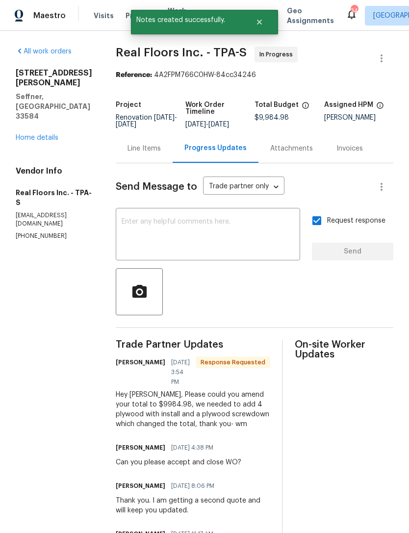
click at [34, 134] on link "Home details" at bounding box center [37, 137] width 43 height 7
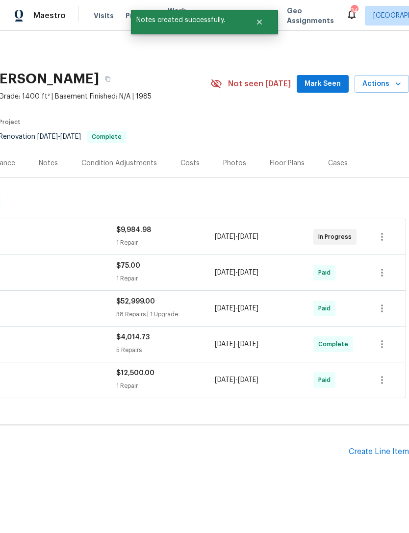
scroll to position [0, 145]
click at [366, 455] on div "Create Line Item" at bounding box center [379, 451] width 60 height 9
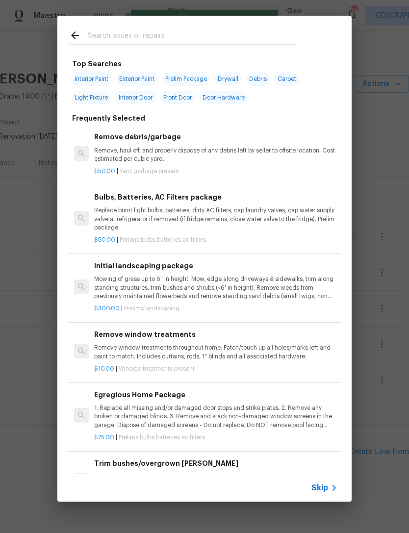
click at [194, 35] on input "text" at bounding box center [192, 36] width 208 height 15
type input "Mulch"
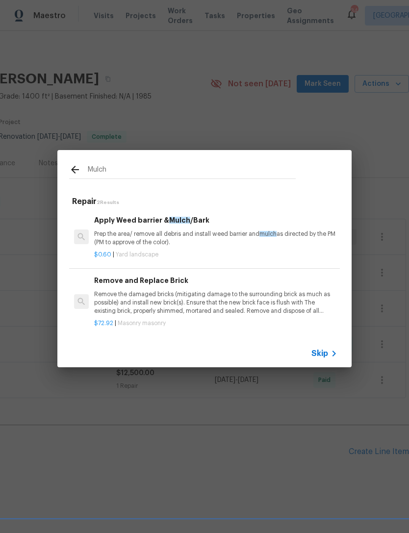
click at [244, 239] on p "Prep the area/ remove all debris and install weed barrier and mulch as directed…" at bounding box center [215, 238] width 243 height 17
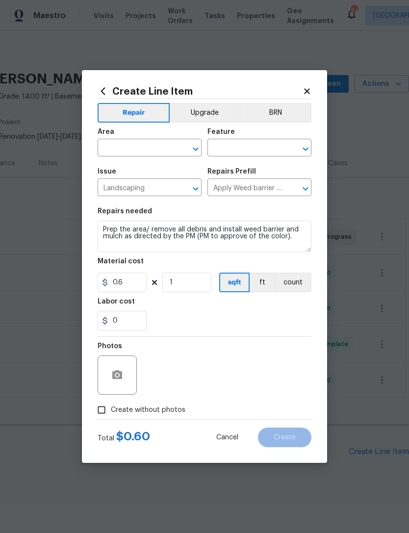
click at [141, 156] on input "text" at bounding box center [136, 148] width 76 height 15
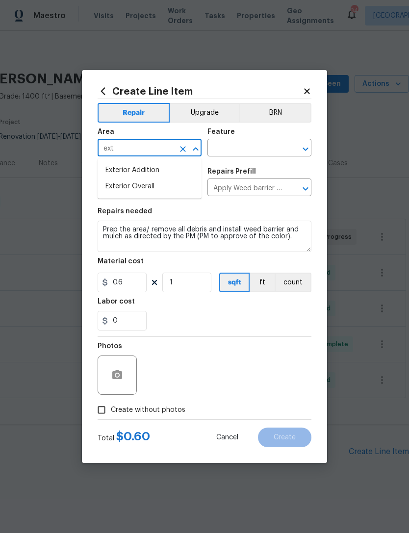
click at [180, 181] on li "Exterior Overall" at bounding box center [150, 186] width 104 height 16
type input "Exterior Overall"
click at [231, 152] on input "text" at bounding box center [245, 148] width 76 height 15
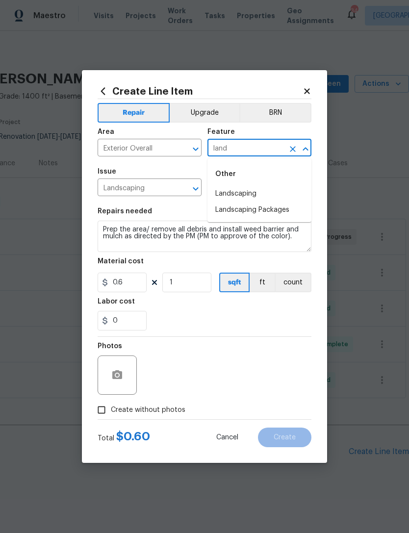
click at [267, 198] on li "Landscaping" at bounding box center [259, 194] width 104 height 16
type input "Landscaping"
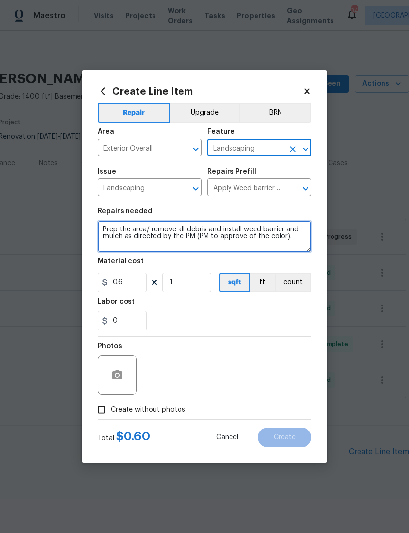
click at [295, 244] on textarea "Prep the area/ remove all debris and install weed barrier and mulch as directed…" at bounding box center [205, 236] width 214 height 31
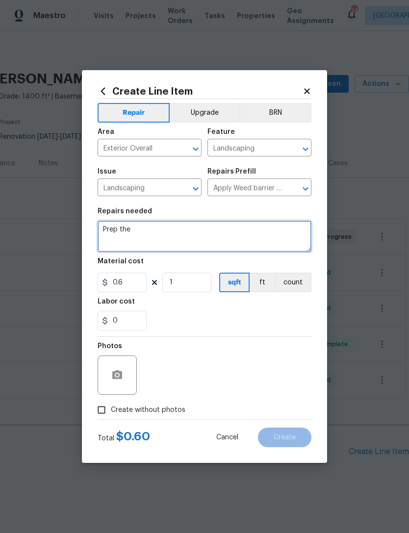
type textarea "Prep"
type textarea "Install black mulch at front plant beds and trim [PERSON_NAME] at front pillar."
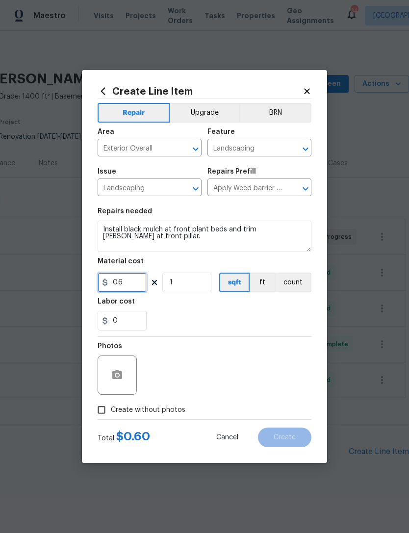
click at [122, 280] on input "0.6" at bounding box center [122, 283] width 49 height 20
type input "250"
click at [285, 319] on div "0" at bounding box center [205, 321] width 214 height 20
click at [120, 382] on button "button" at bounding box center [117, 375] width 24 height 24
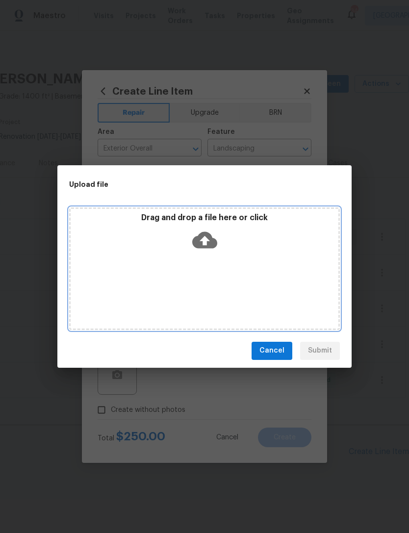
click at [229, 223] on p "Drag and drop a file here or click" at bounding box center [205, 218] width 268 height 10
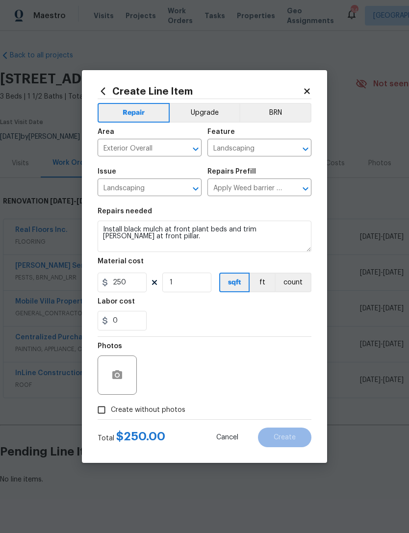
scroll to position [0, 145]
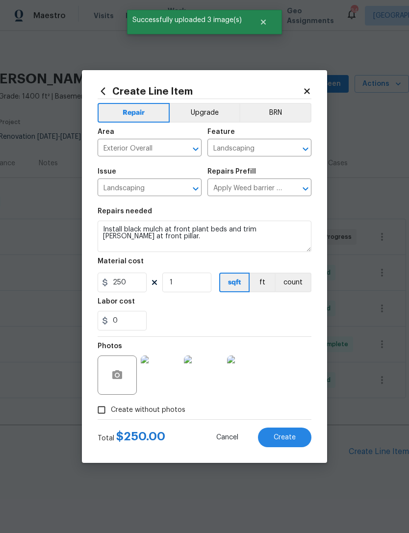
click at [274, 440] on span "Create" at bounding box center [285, 437] width 22 height 7
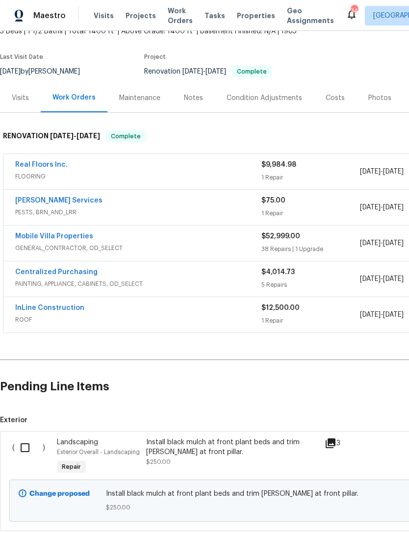
scroll to position [65, 0]
click at [27, 449] on input "checkbox" at bounding box center [29, 447] width 28 height 21
checkbox input "true"
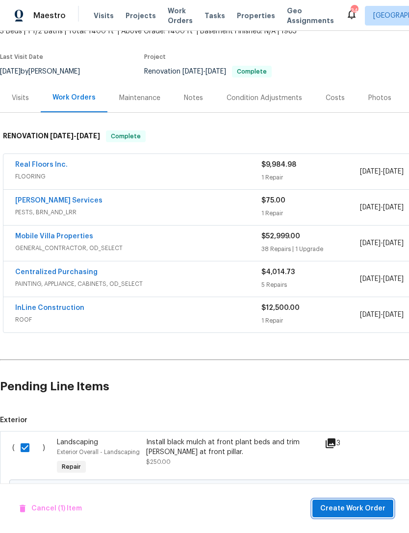
click at [345, 509] on span "Create Work Order" at bounding box center [352, 509] width 65 height 12
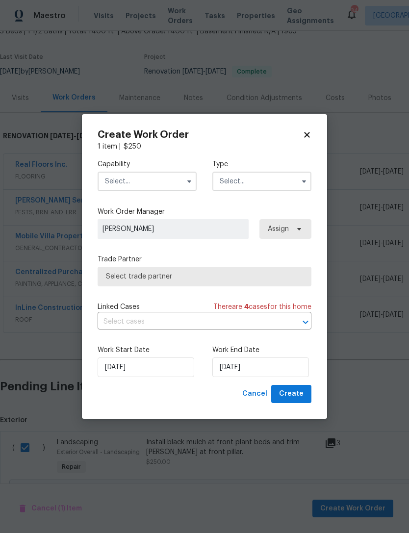
click at [181, 181] on input "text" at bounding box center [147, 182] width 99 height 20
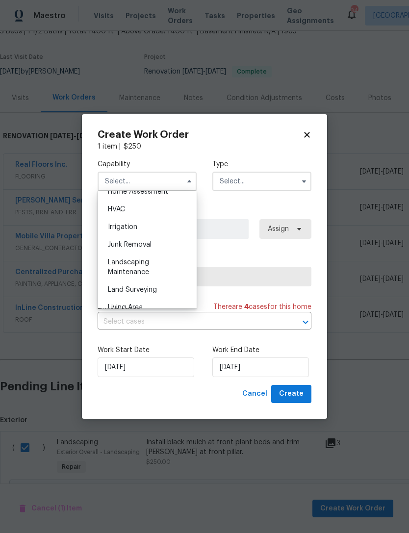
scroll to position [591, 0]
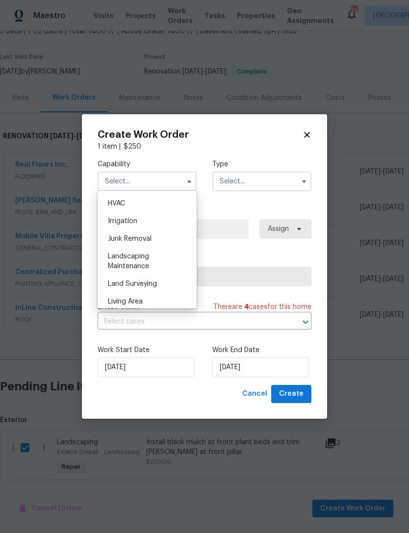
click at [151, 265] on div "Landscaping Maintenance" at bounding box center [147, 261] width 94 height 27
type input "Landscaping Maintenance"
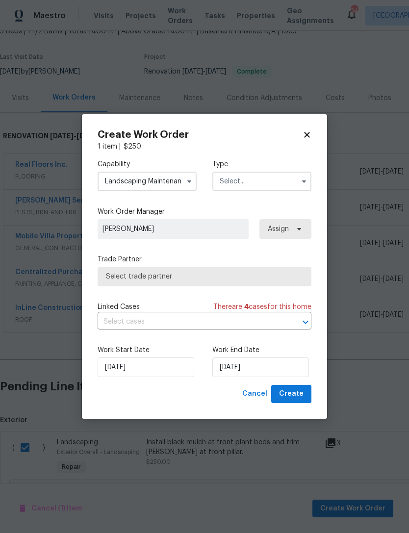
click at [284, 177] on input "text" at bounding box center [261, 182] width 99 height 20
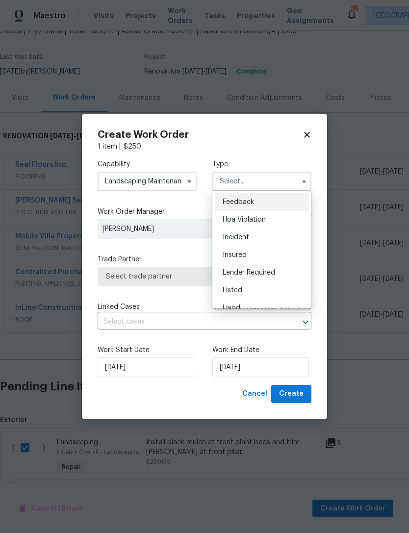
click at [243, 292] on div "Listed" at bounding box center [262, 290] width 94 height 18
type input "Listed"
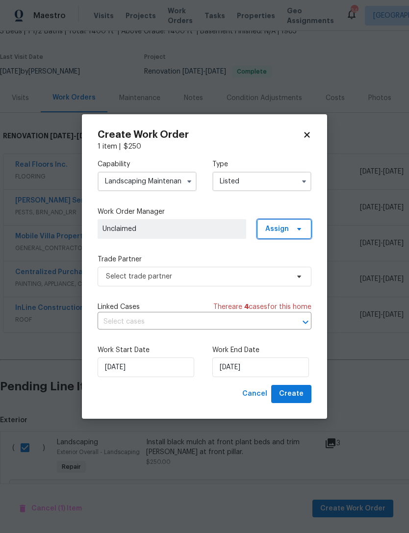
click at [294, 229] on span at bounding box center [297, 229] width 11 height 8
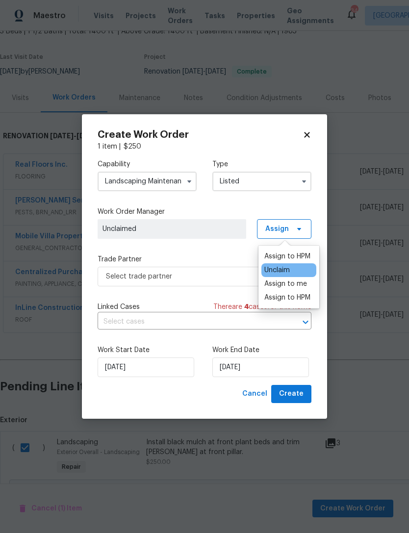
click at [290, 253] on div "Assign to HPM" at bounding box center [287, 257] width 46 height 10
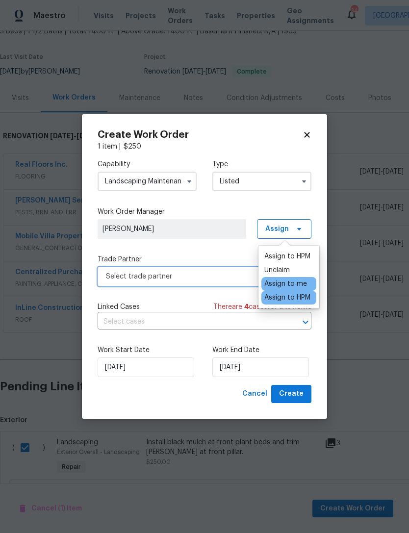
click at [208, 279] on span "Select trade partner" at bounding box center [197, 277] width 183 height 10
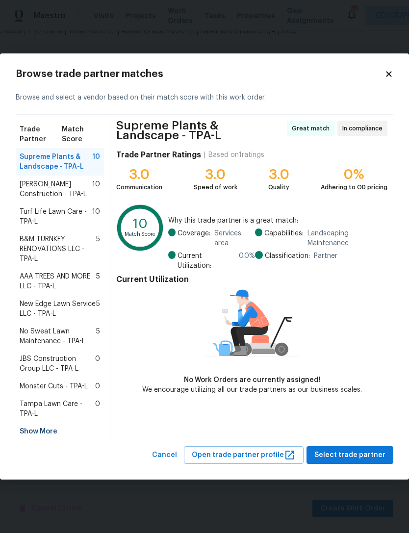
click at [58, 211] on span "Turf Life Lawn Care - TPA-L" at bounding box center [56, 217] width 73 height 20
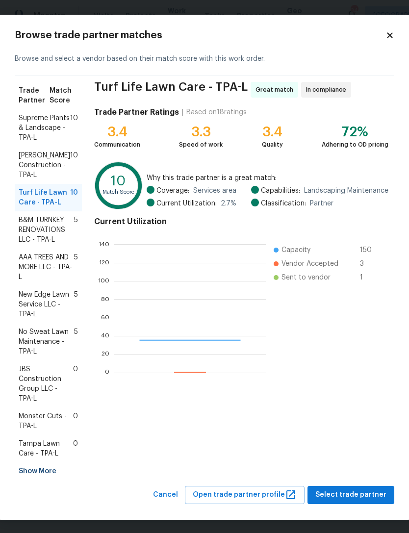
scroll to position [137, 152]
click at [351, 498] on button "Select trade partner" at bounding box center [350, 495] width 87 height 18
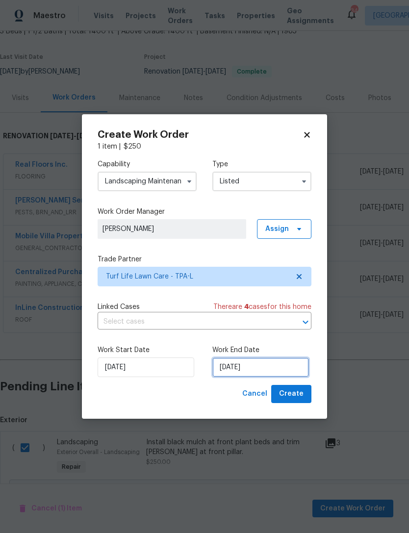
click at [264, 367] on input "[DATE]" at bounding box center [260, 367] width 97 height 20
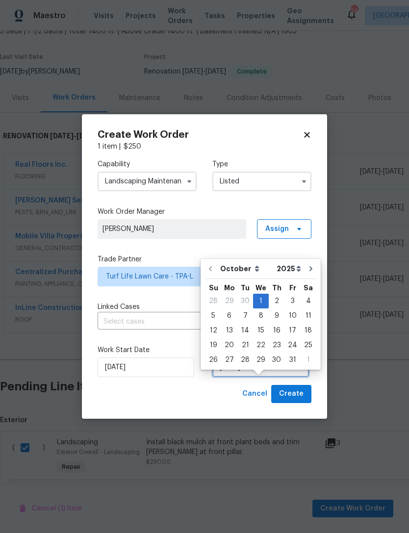
scroll to position [18, 0]
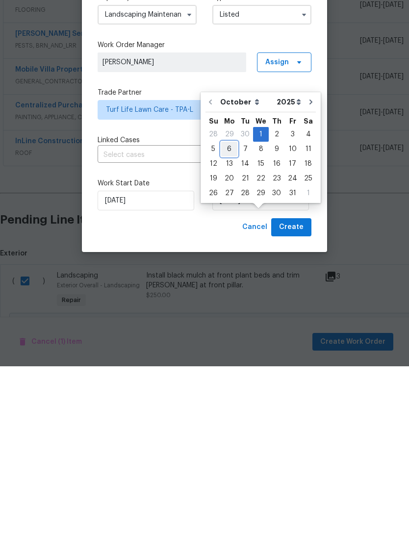
click at [227, 309] on div "6" at bounding box center [229, 316] width 16 height 14
type input "[DATE]"
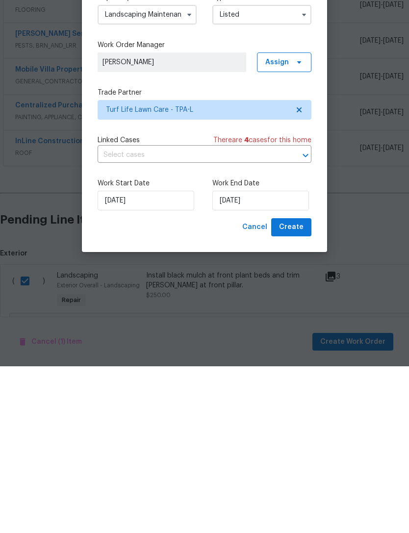
scroll to position [31, 0]
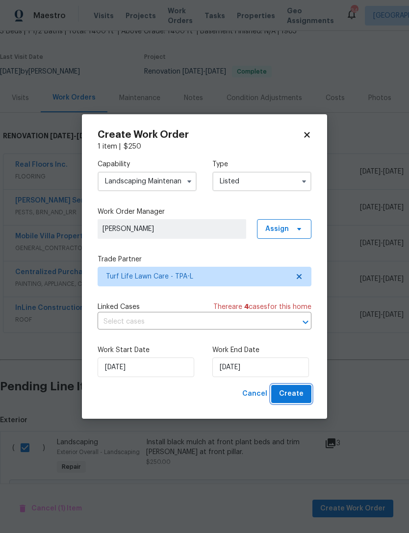
click at [301, 393] on span "Create" at bounding box center [291, 394] width 25 height 12
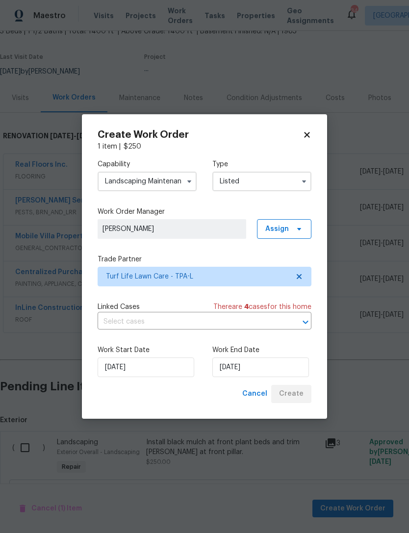
checkbox input "false"
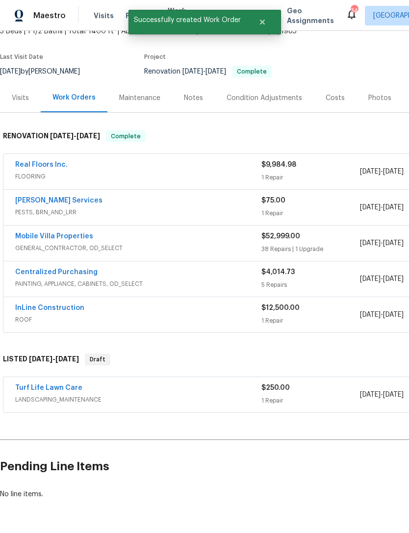
click at [64, 384] on link "Turf Life Lawn Care" at bounding box center [48, 387] width 67 height 7
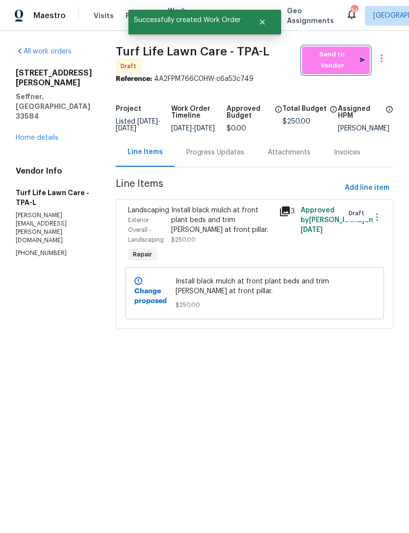
click at [336, 57] on span "Send to Vendor" at bounding box center [336, 60] width 58 height 23
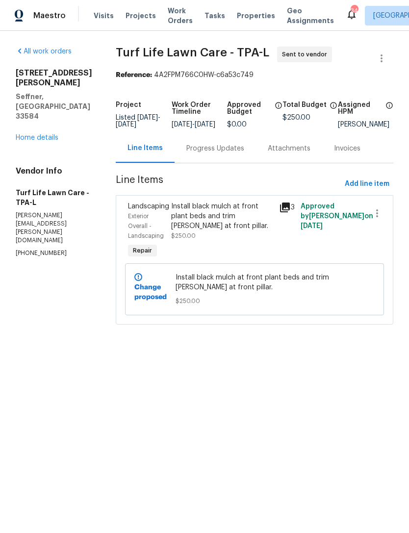
click at [48, 134] on link "Home details" at bounding box center [37, 137] width 43 height 7
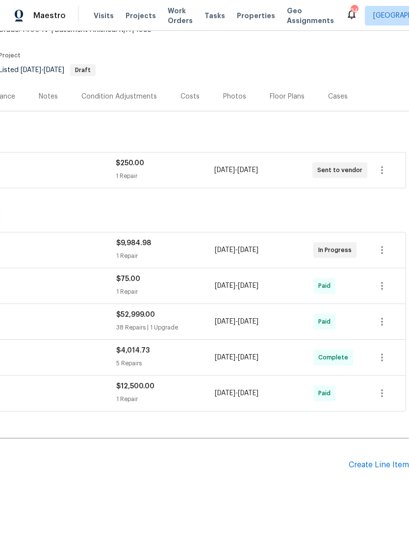
scroll to position [66, 145]
click at [365, 461] on div "Create Line Item" at bounding box center [379, 465] width 60 height 9
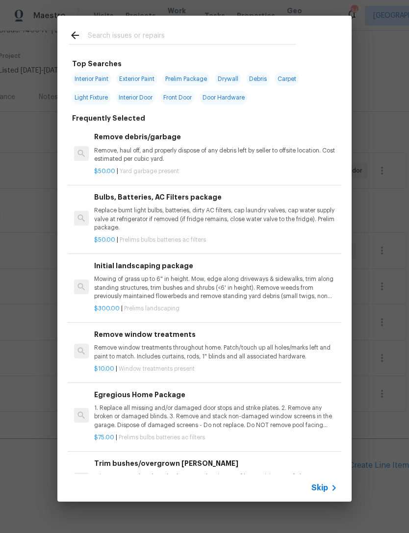
click at [175, 35] on input "text" at bounding box center [192, 36] width 208 height 15
type input "Window"
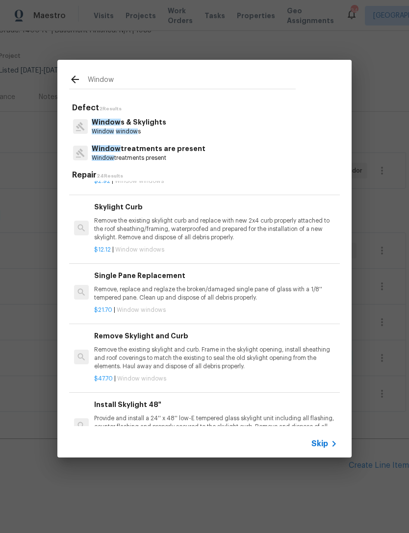
scroll to position [588, 0]
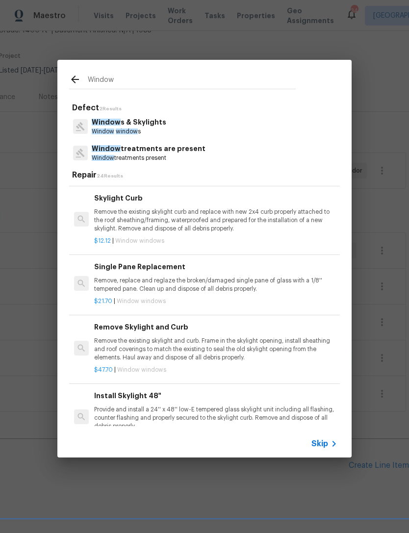
click at [270, 285] on p "Remove, replace and reglaze the broken/damaged single pane of glass with a 1/8'…" at bounding box center [215, 285] width 243 height 17
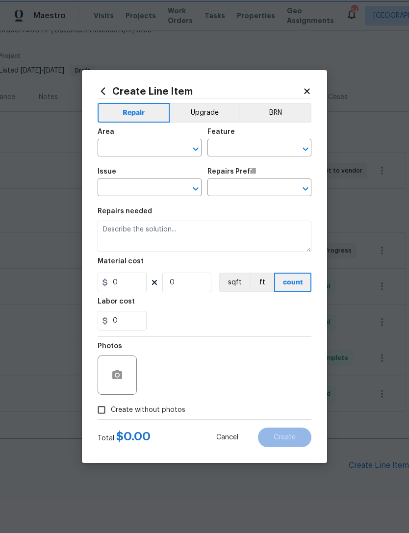
type input "Windows & Skylights"
type input "Single Pane Replacement $21.70"
type textarea "Remove, replace and reglaze the broken/damaged single pane of glass with a 1/8'…"
type input "21.7"
type input "1"
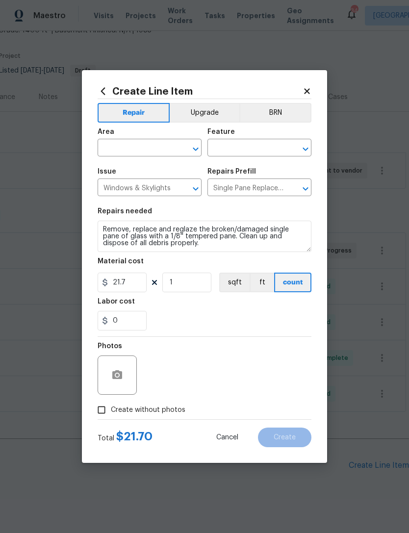
click at [112, 147] on input "text" at bounding box center [136, 148] width 76 height 15
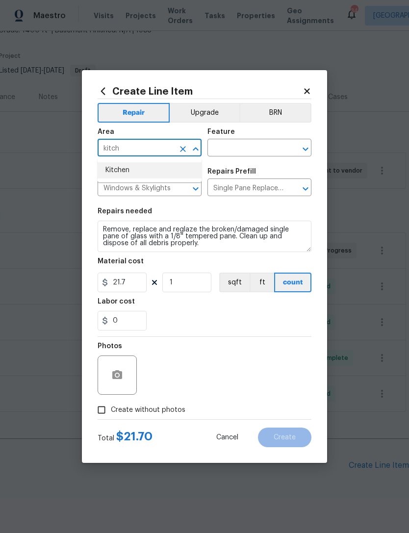
click at [124, 170] on li "Kitchen" at bounding box center [150, 170] width 104 height 16
type input "Kitchen"
click at [253, 156] on input "text" at bounding box center [245, 148] width 76 height 15
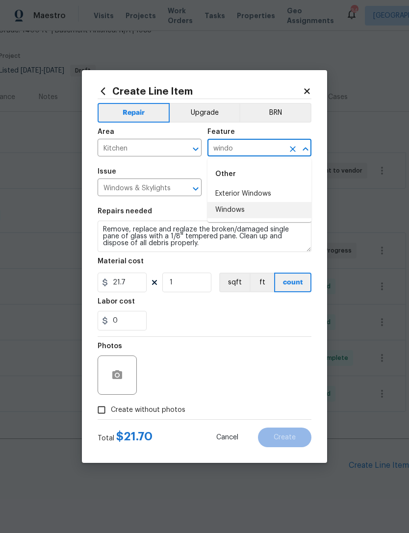
click at [260, 211] on li "Windows" at bounding box center [259, 210] width 104 height 16
type input "Windows"
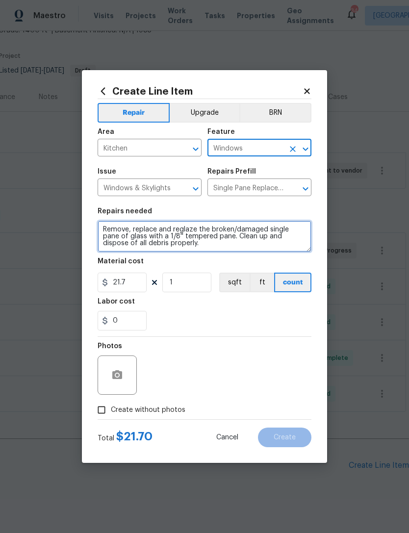
click at [253, 252] on textarea "Remove, replace and reglaze the broken/damaged single pane of glass with a 1/8'…" at bounding box center [205, 236] width 214 height 31
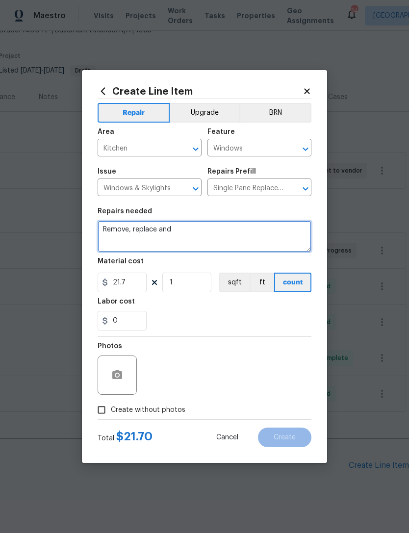
type textarea "Remove, replace"
type textarea "Replace cracked window pane at kitchen sink"
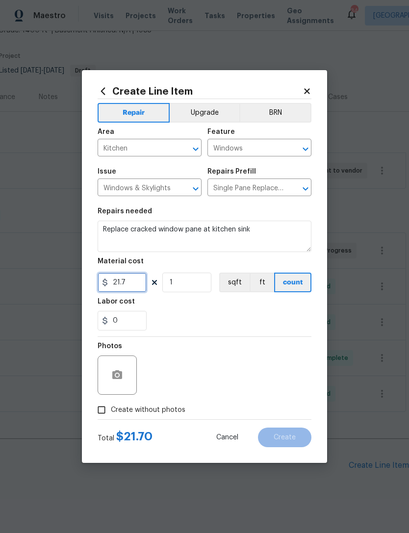
click at [129, 280] on input "21.7" at bounding box center [122, 283] width 49 height 20
type input "125"
click at [252, 328] on div "0" at bounding box center [205, 321] width 214 height 20
click at [119, 382] on button "button" at bounding box center [117, 375] width 24 height 24
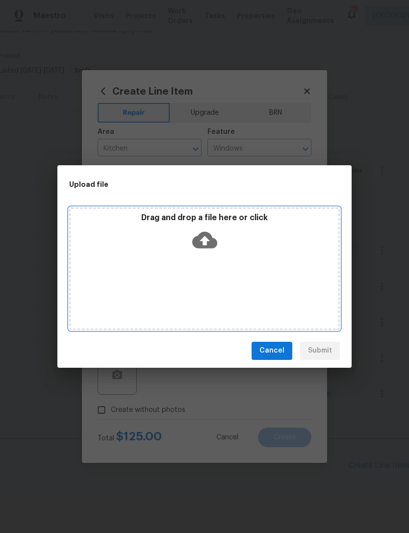
click at [203, 226] on div "Drag and drop a file here or click" at bounding box center [205, 234] width 268 height 42
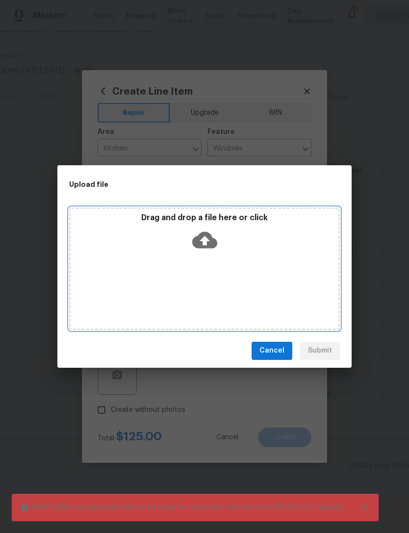
click at [261, 253] on div "Drag and drop a file here or click" at bounding box center [205, 234] width 268 height 42
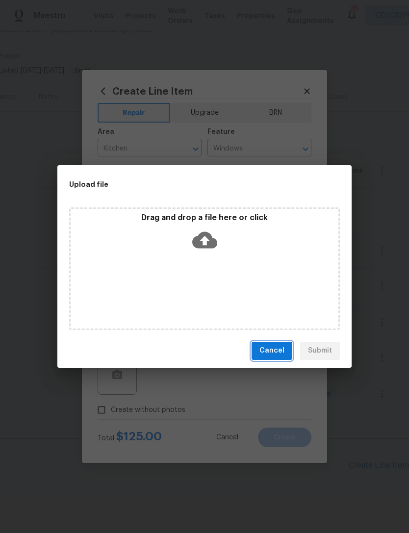
click at [277, 353] on span "Cancel" at bounding box center [271, 351] width 25 height 12
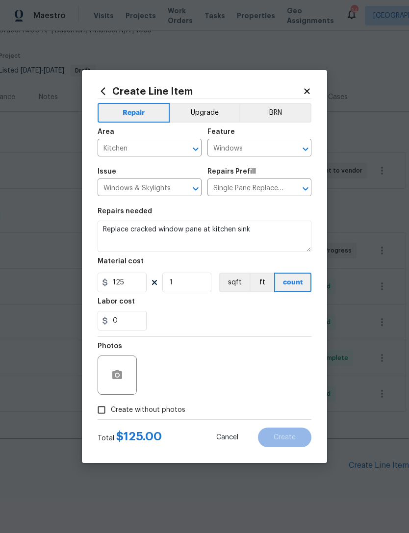
click at [166, 418] on label "Create without photos" at bounding box center [138, 410] width 93 height 19
click at [111, 418] on input "Create without photos" at bounding box center [101, 410] width 19 height 19
checkbox input "true"
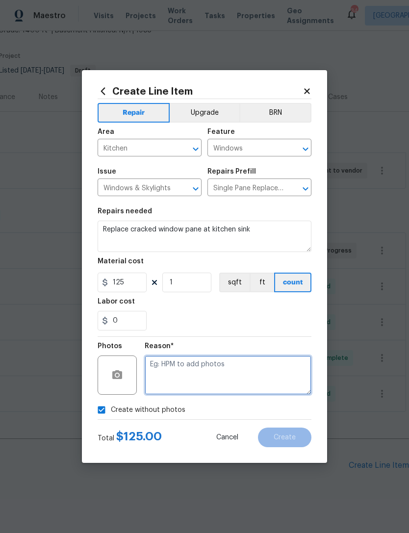
click at [217, 379] on textarea at bounding box center [228, 374] width 167 height 39
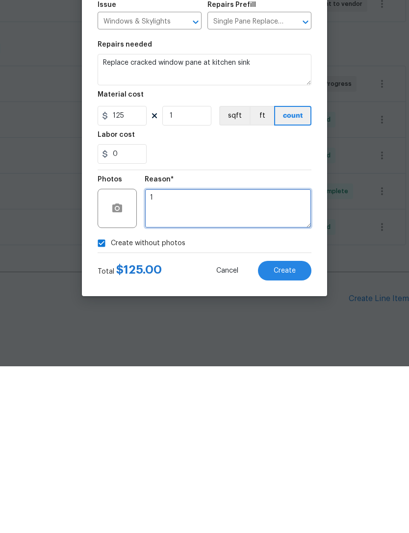
type textarea "1"
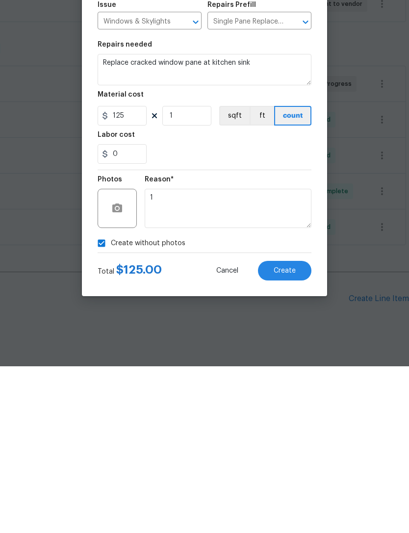
click at [283, 434] on span "Create" at bounding box center [285, 437] width 22 height 7
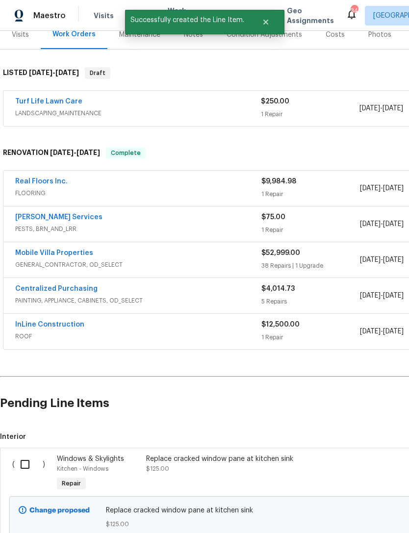
scroll to position [130, 0]
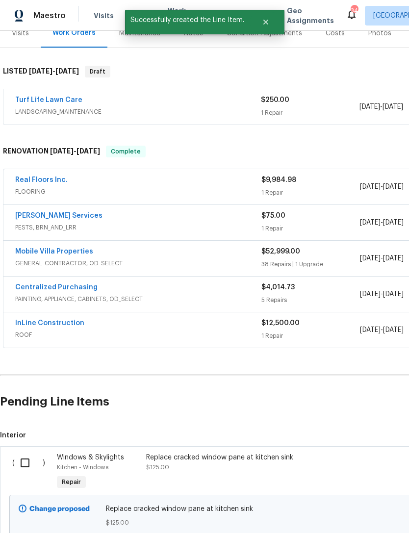
click at [24, 453] on input "checkbox" at bounding box center [29, 463] width 28 height 21
checkbox input "true"
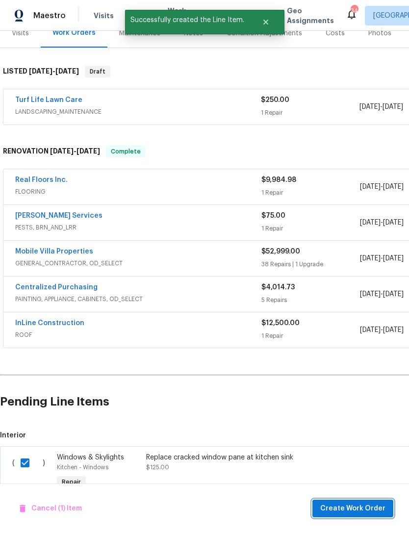
click at [375, 506] on span "Create Work Order" at bounding box center [352, 509] width 65 height 12
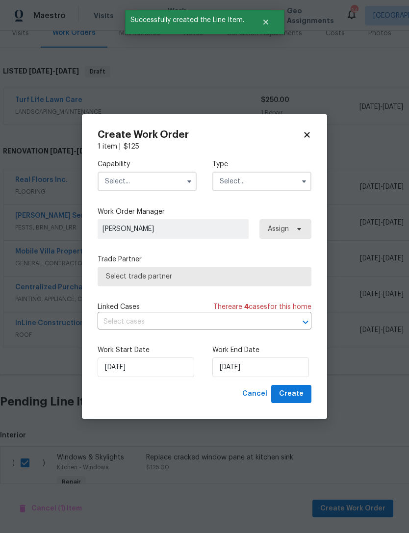
click at [171, 180] on input "text" at bounding box center [147, 182] width 99 height 20
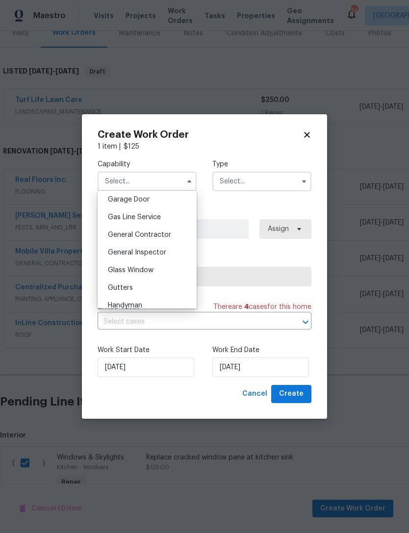
scroll to position [438, 0]
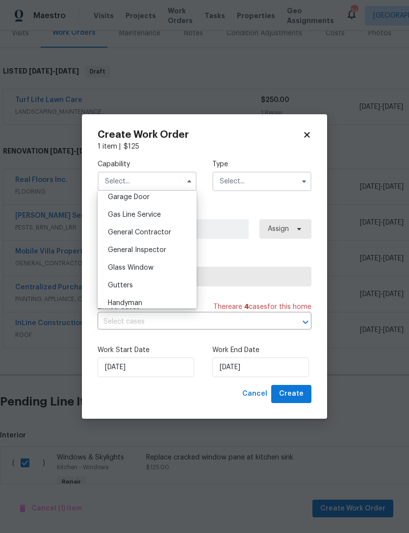
click at [173, 228] on div "General Contractor" at bounding box center [147, 233] width 94 height 18
type input "General Contractor"
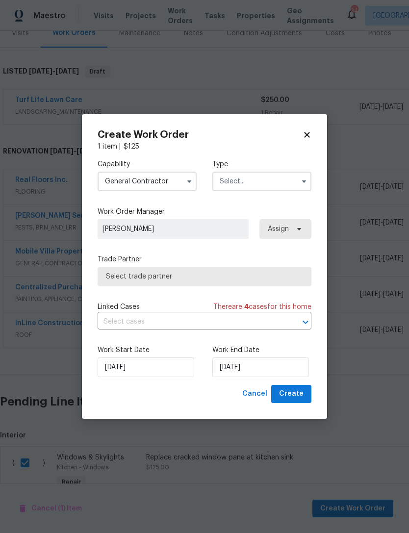
click at [257, 184] on input "text" at bounding box center [261, 182] width 99 height 20
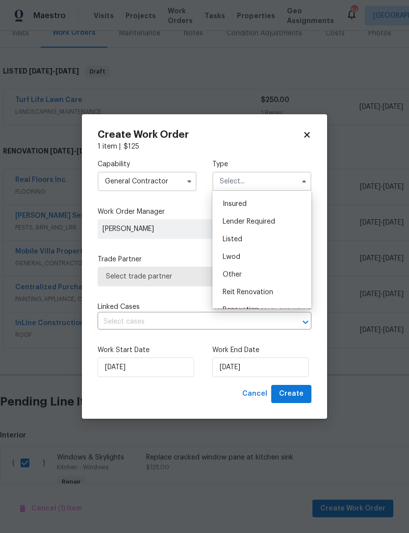
scroll to position [51, 0]
click at [248, 241] on div "Listed" at bounding box center [262, 239] width 94 height 18
type input "Listed"
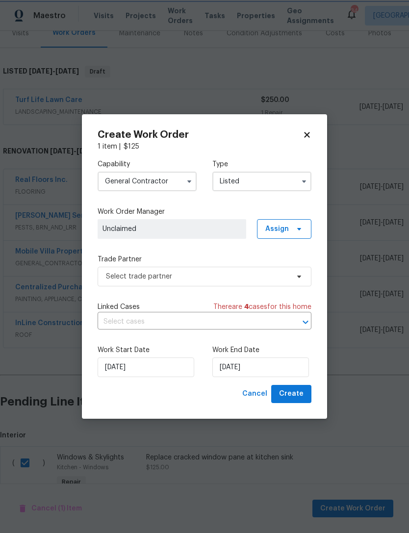
scroll to position [0, 0]
click at [286, 231] on span "Assign" at bounding box center [277, 229] width 24 height 10
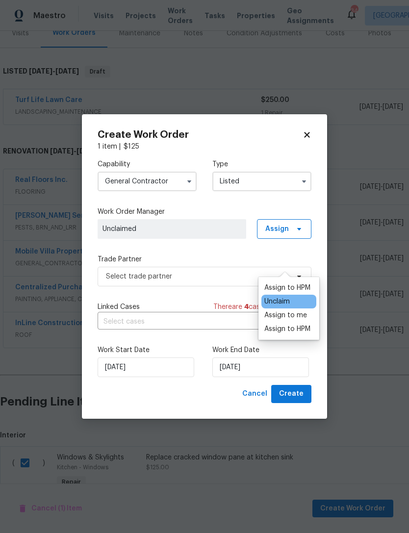
click at [282, 283] on div "Assign to HPM" at bounding box center [287, 288] width 46 height 10
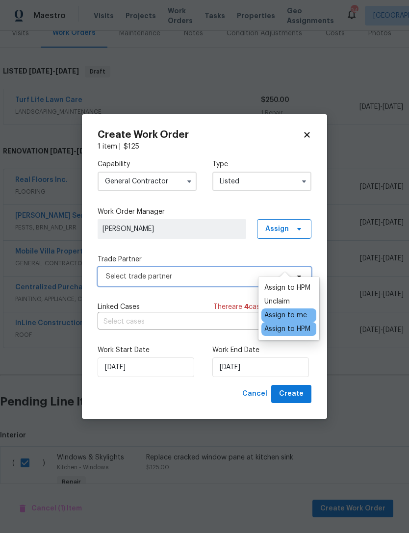
click at [202, 272] on span "Select trade partner" at bounding box center [197, 277] width 183 height 10
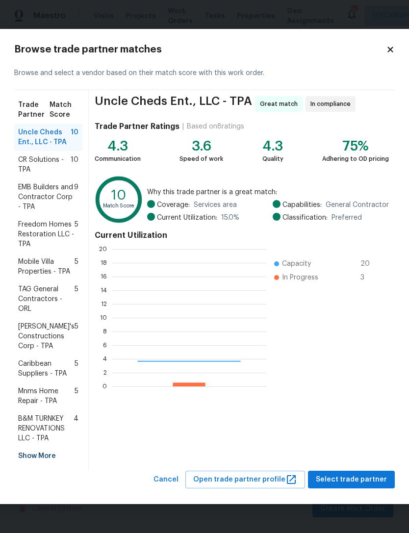
scroll to position [137, 154]
click at [60, 267] on span "Mobile Villa Properties - TPA" at bounding box center [46, 267] width 56 height 20
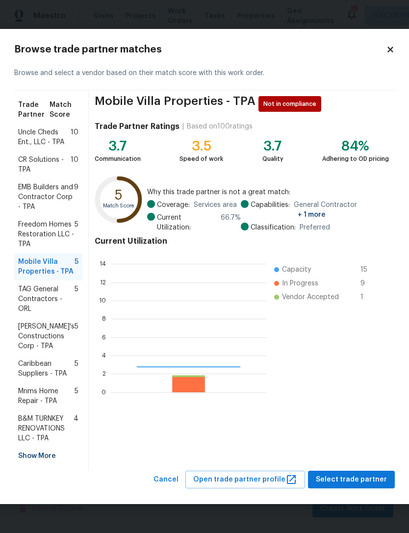
scroll to position [137, 155]
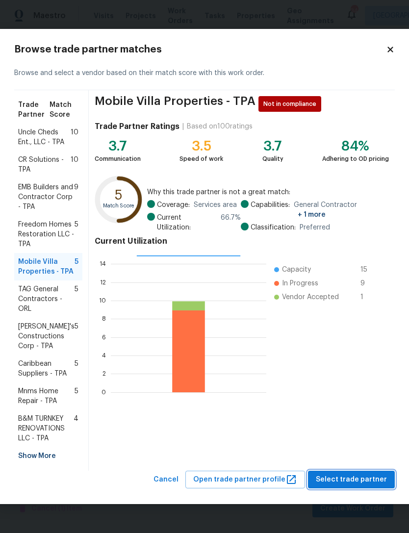
click at [351, 481] on span "Select trade partner" at bounding box center [351, 480] width 71 height 12
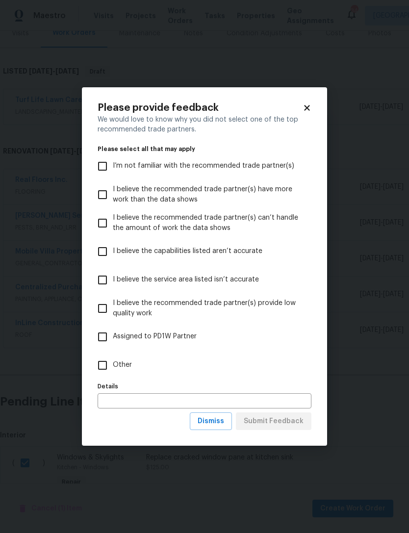
click at [124, 369] on span "Other" at bounding box center [122, 365] width 19 height 10
click at [113, 369] on input "Other" at bounding box center [102, 365] width 21 height 21
checkbox input "true"
click at [292, 424] on span "Submit Feedback" at bounding box center [274, 421] width 60 height 12
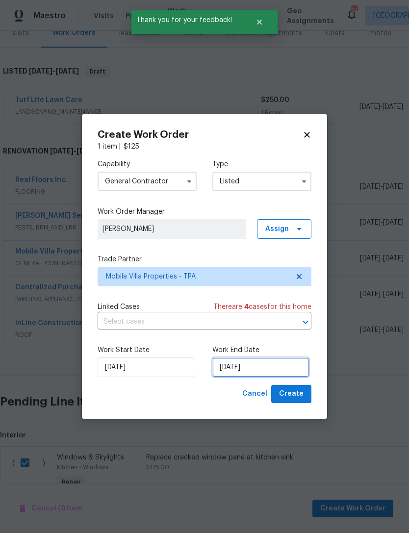
click at [256, 377] on input "[DATE]" at bounding box center [260, 367] width 97 height 20
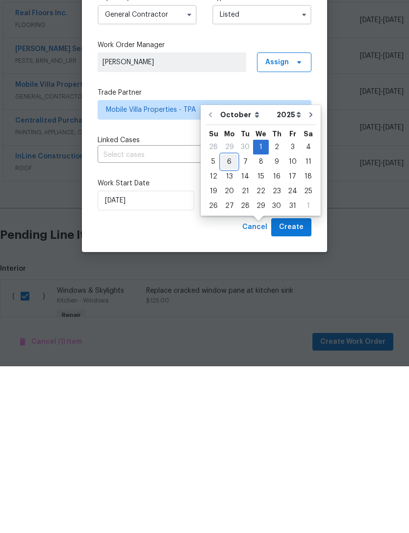
click at [228, 322] on div "6" at bounding box center [229, 329] width 16 height 14
type input "[DATE]"
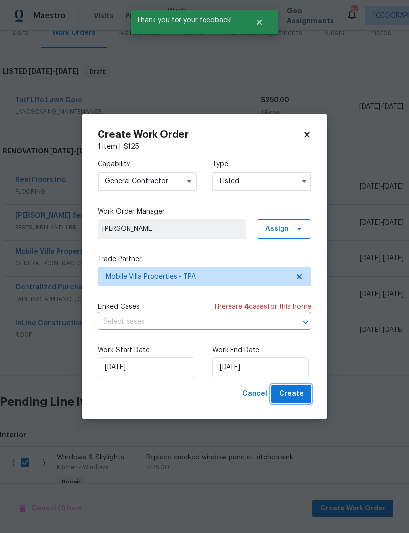
click at [303, 400] on span "Create" at bounding box center [291, 394] width 25 height 12
checkbox input "false"
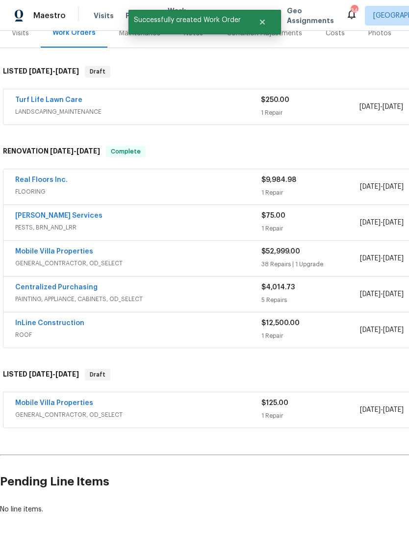
click at [85, 400] on link "Mobile Villa Properties" at bounding box center [54, 403] width 78 height 7
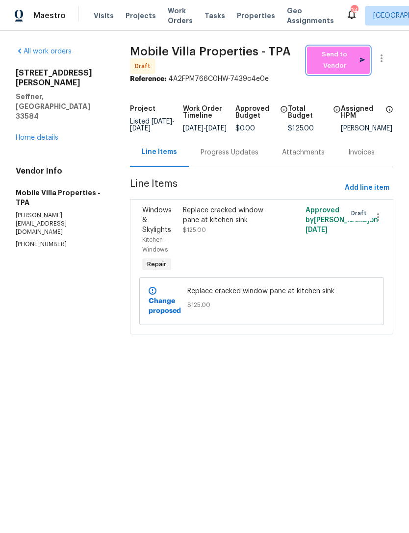
click at [332, 67] on span "Send to Vendor" at bounding box center [338, 60] width 53 height 23
